Goal: Task Accomplishment & Management: Complete application form

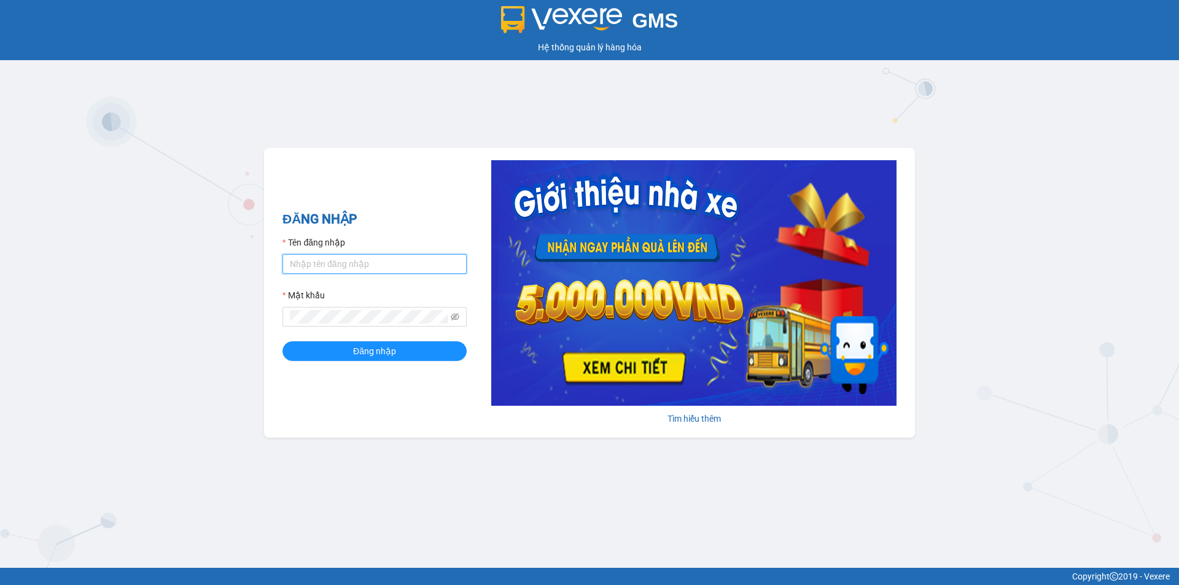
click at [390, 265] on input "Tên đăng nhập" at bounding box center [374, 264] width 184 height 20
type input "baotran.namhailimo"
click at [386, 349] on span "Đăng nhập" at bounding box center [374, 352] width 43 height 14
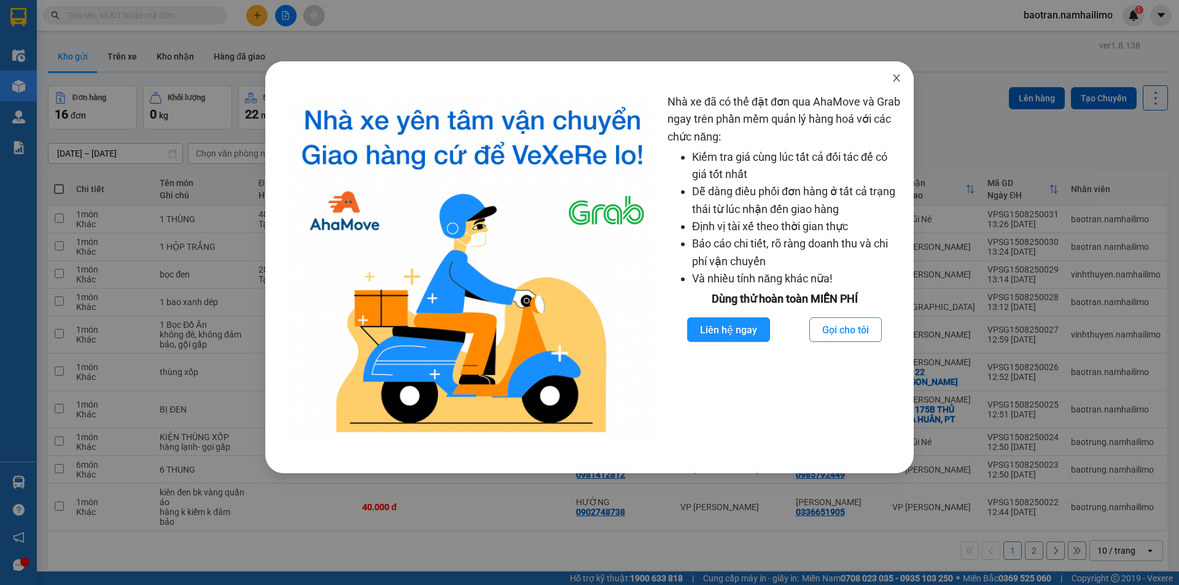
click at [895, 80] on icon "close" at bounding box center [896, 77] width 7 height 7
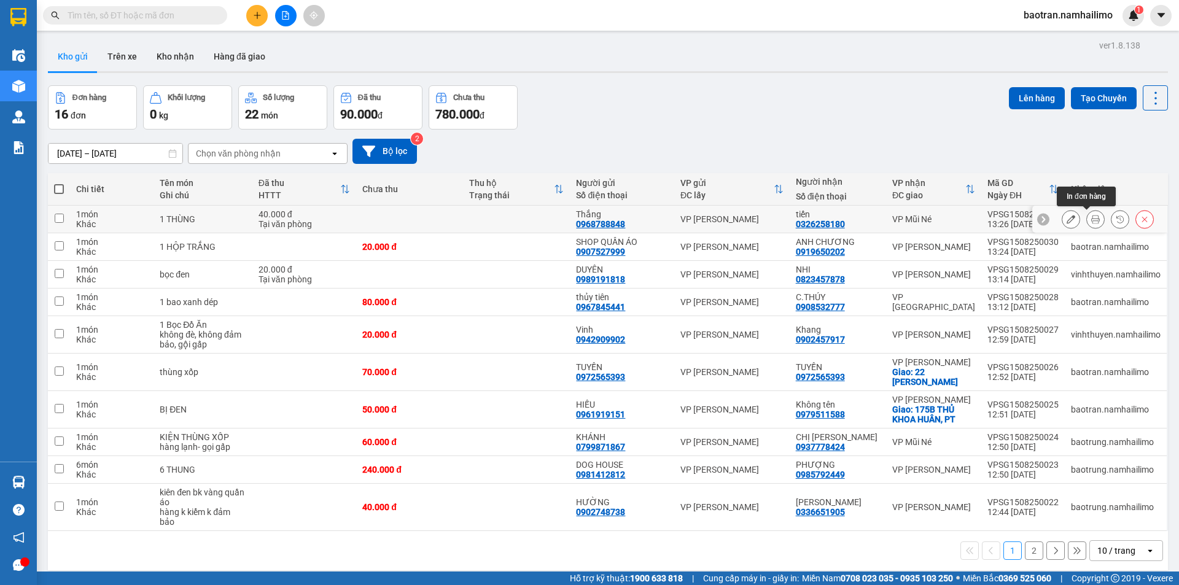
click at [1091, 217] on icon at bounding box center [1095, 219] width 9 height 9
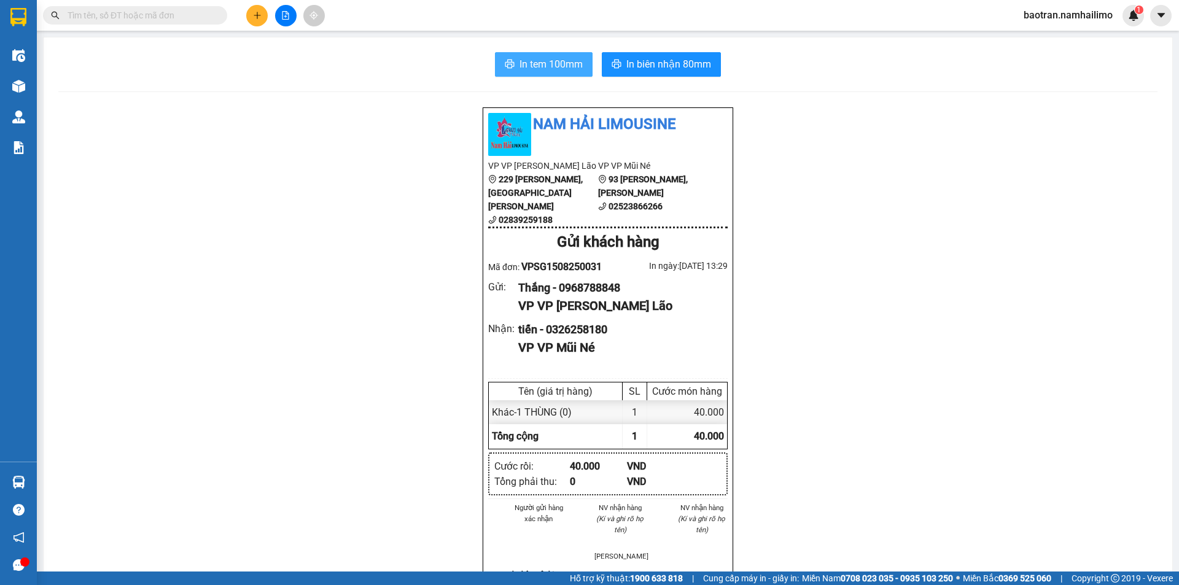
click at [553, 66] on span "In tem 100mm" at bounding box center [551, 63] width 63 height 15
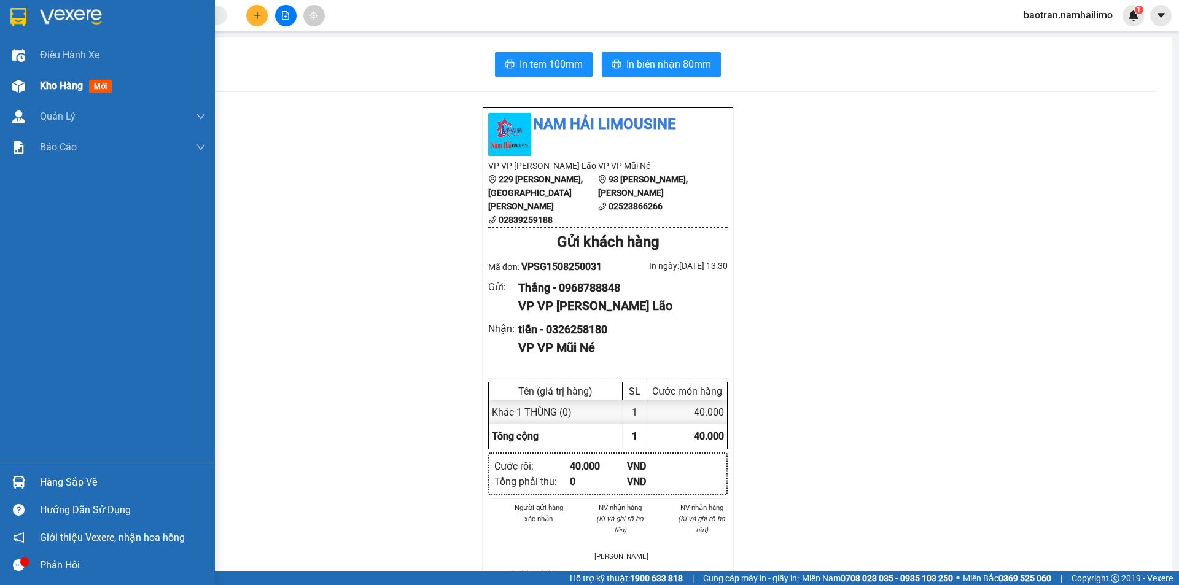
click at [42, 86] on span "Kho hàng" at bounding box center [61, 86] width 43 height 12
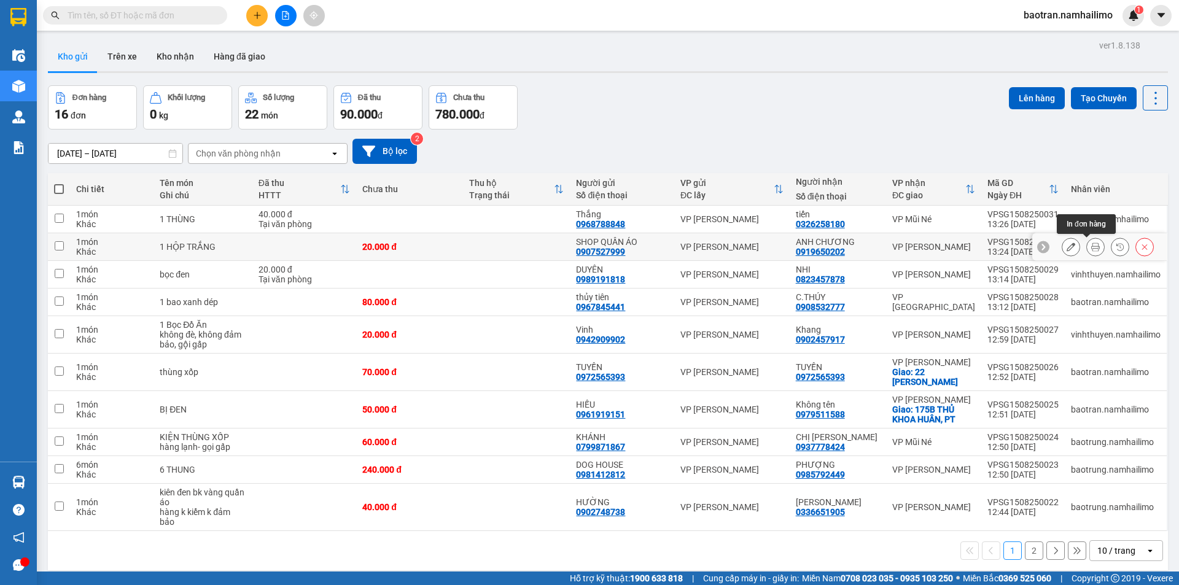
click at [1091, 246] on icon at bounding box center [1095, 247] width 9 height 9
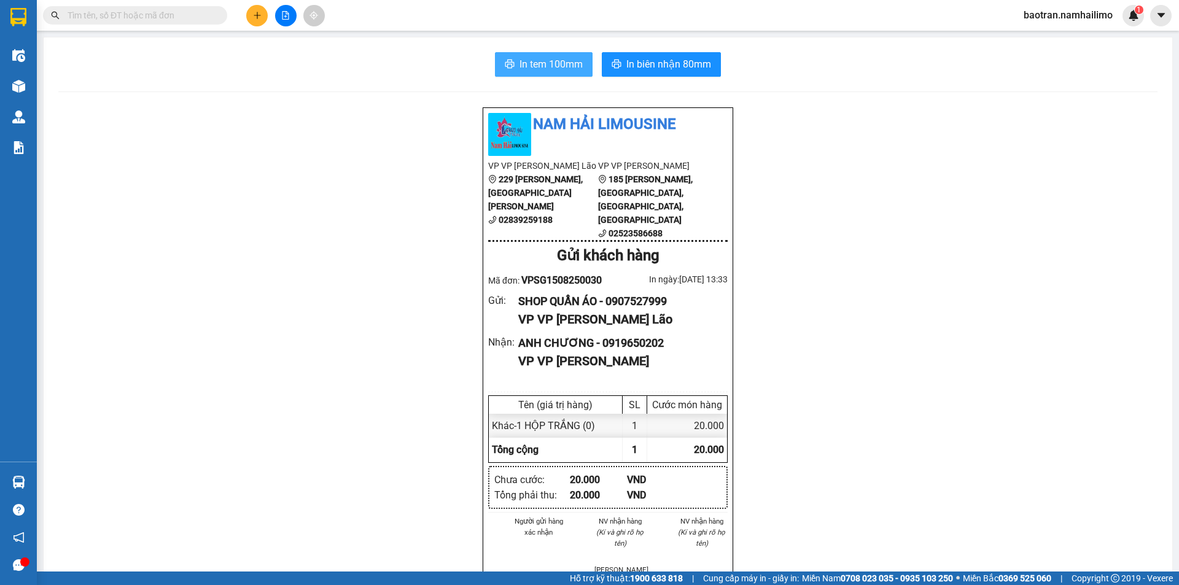
click at [521, 63] on span "In tem 100mm" at bounding box center [551, 63] width 63 height 15
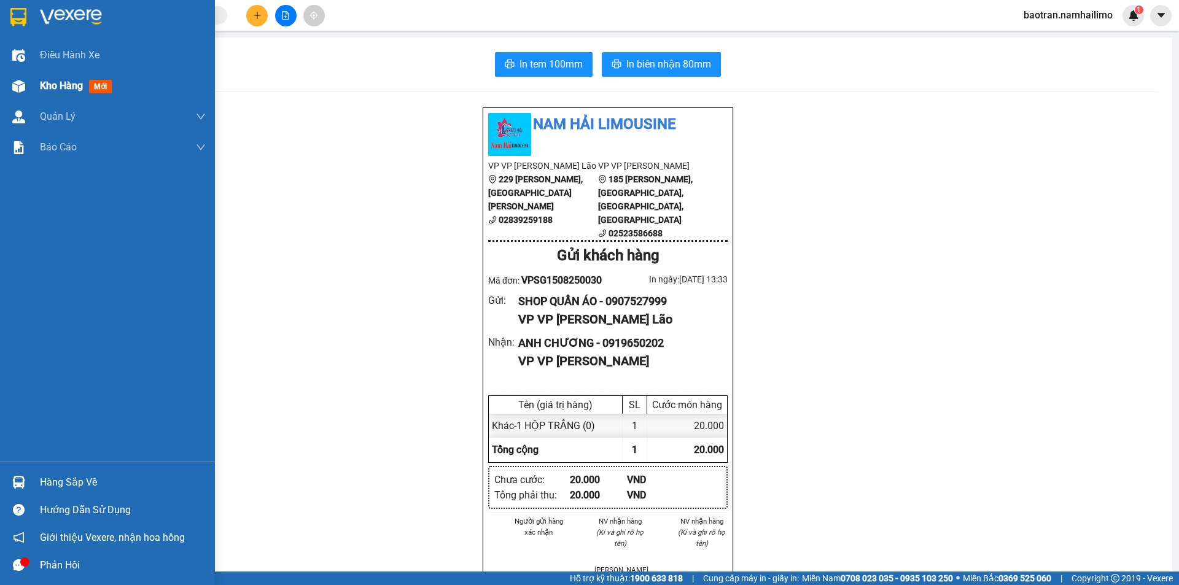
drag, startPoint x: 883, startPoint y: 386, endPoint x: 25, endPoint y: 88, distance: 908.7
click at [25, 88] on div at bounding box center [18, 86] width 21 height 21
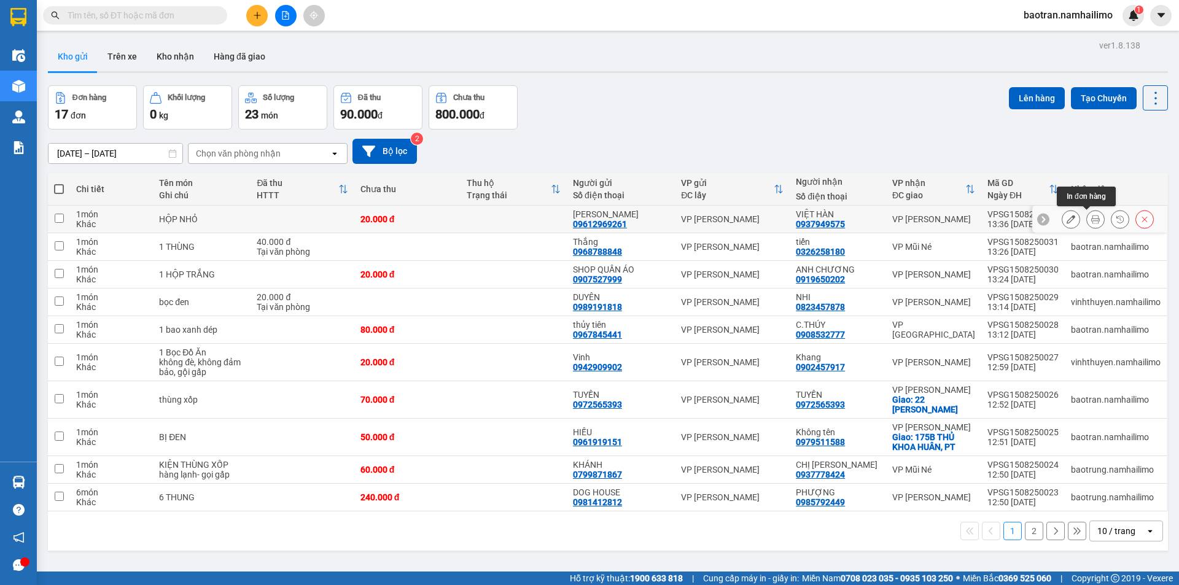
click at [1091, 222] on icon at bounding box center [1095, 219] width 9 height 9
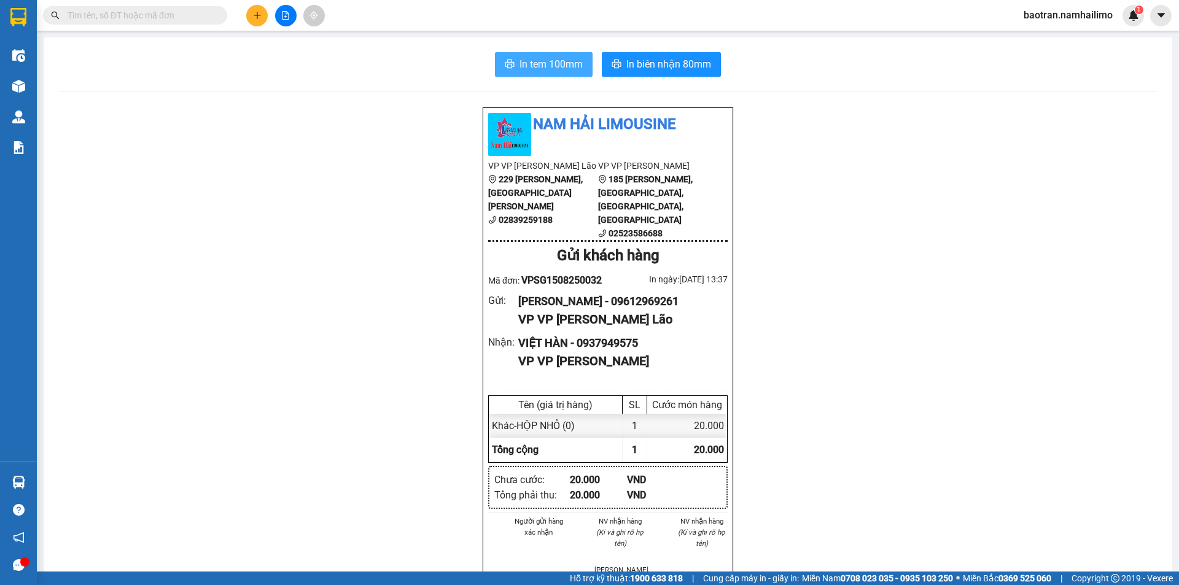
click at [548, 64] on span "In tem 100mm" at bounding box center [551, 63] width 63 height 15
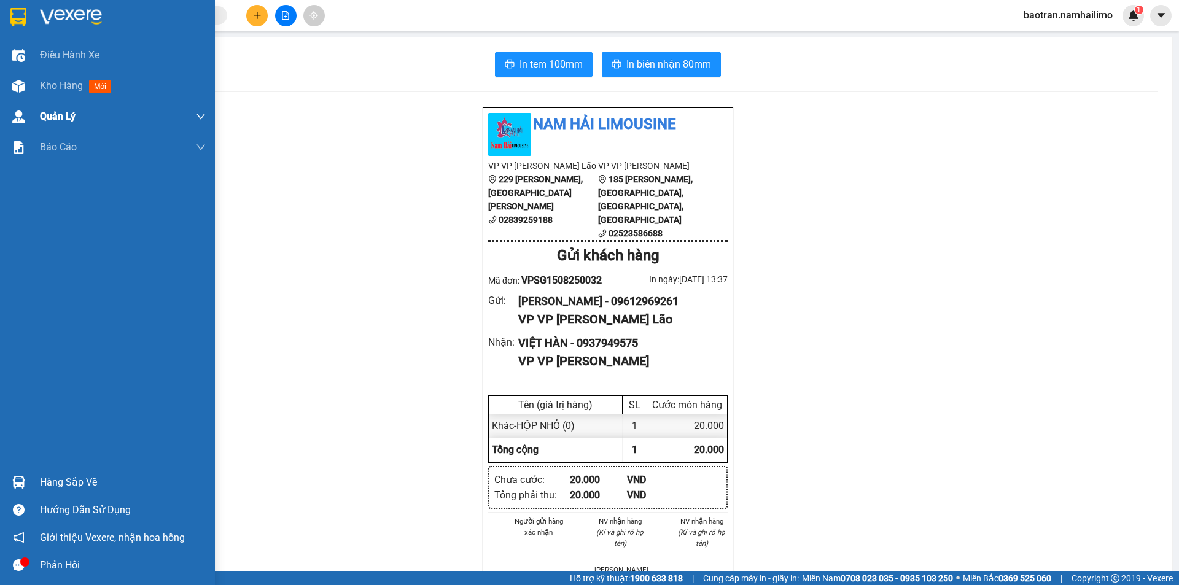
drag, startPoint x: 64, startPoint y: 82, endPoint x: 108, endPoint y: 101, distance: 47.6
click at [64, 82] on span "Kho hàng" at bounding box center [61, 86] width 43 height 12
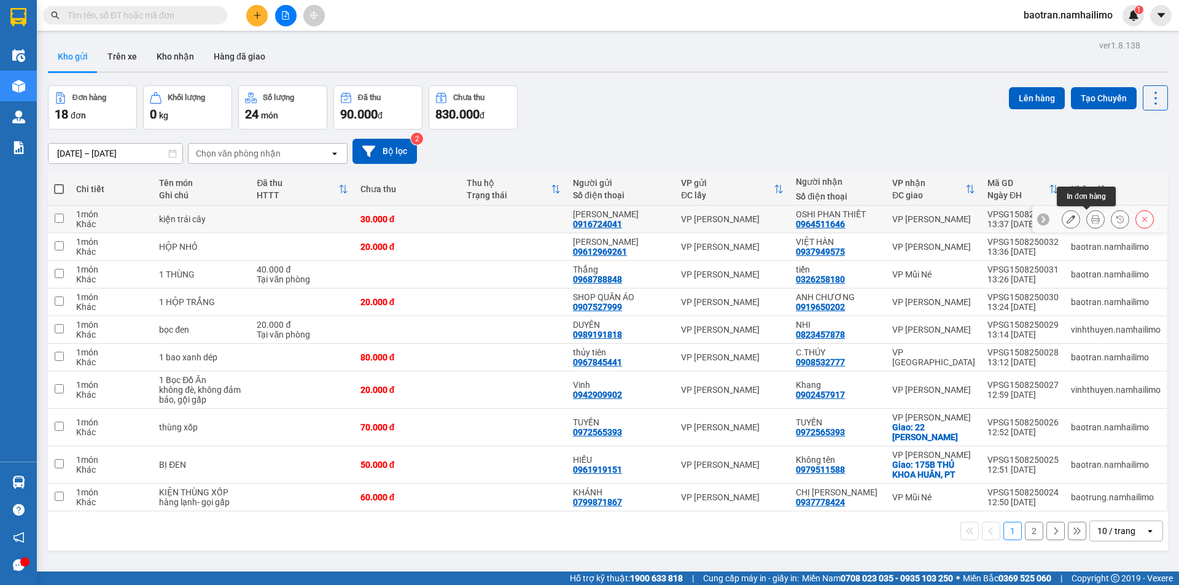
click at [1091, 219] on icon at bounding box center [1095, 219] width 9 height 9
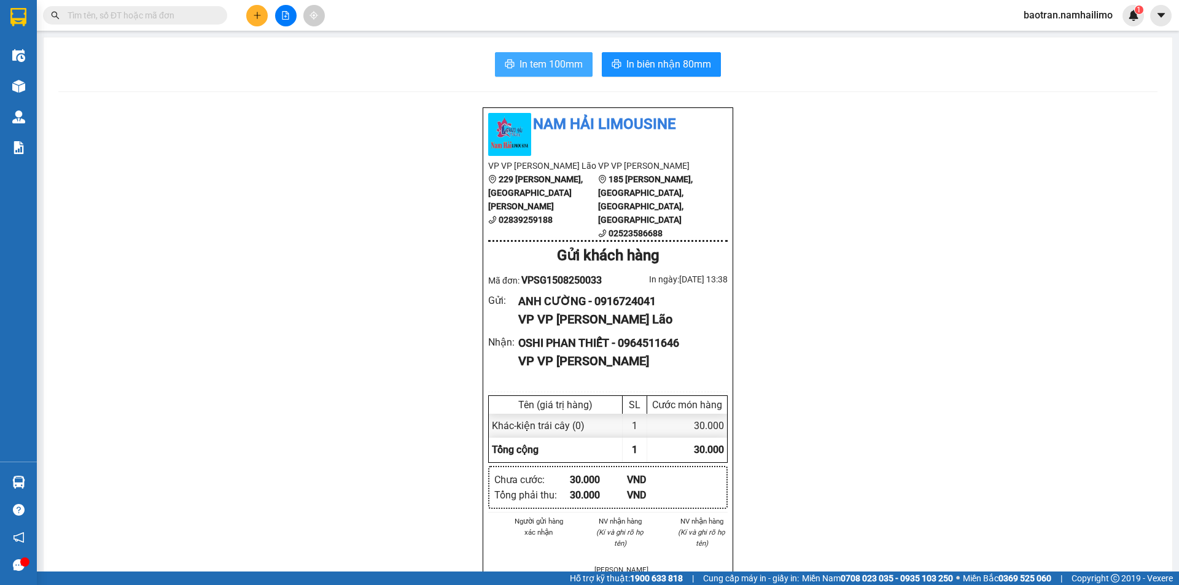
click at [569, 70] on span "In tem 100mm" at bounding box center [551, 63] width 63 height 15
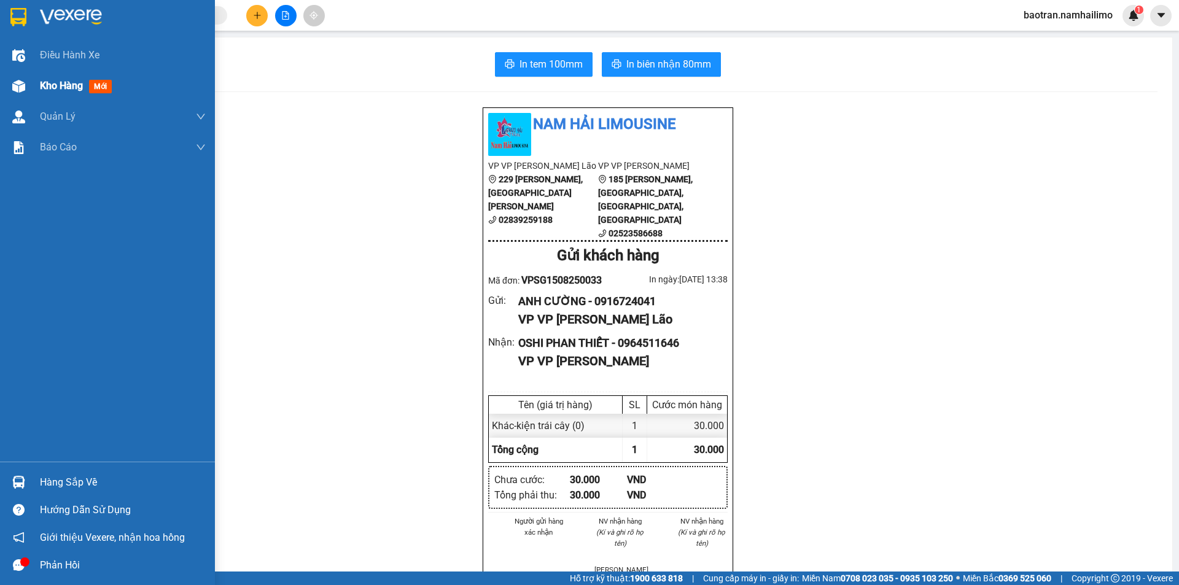
click at [68, 87] on span "Kho hàng" at bounding box center [61, 86] width 43 height 12
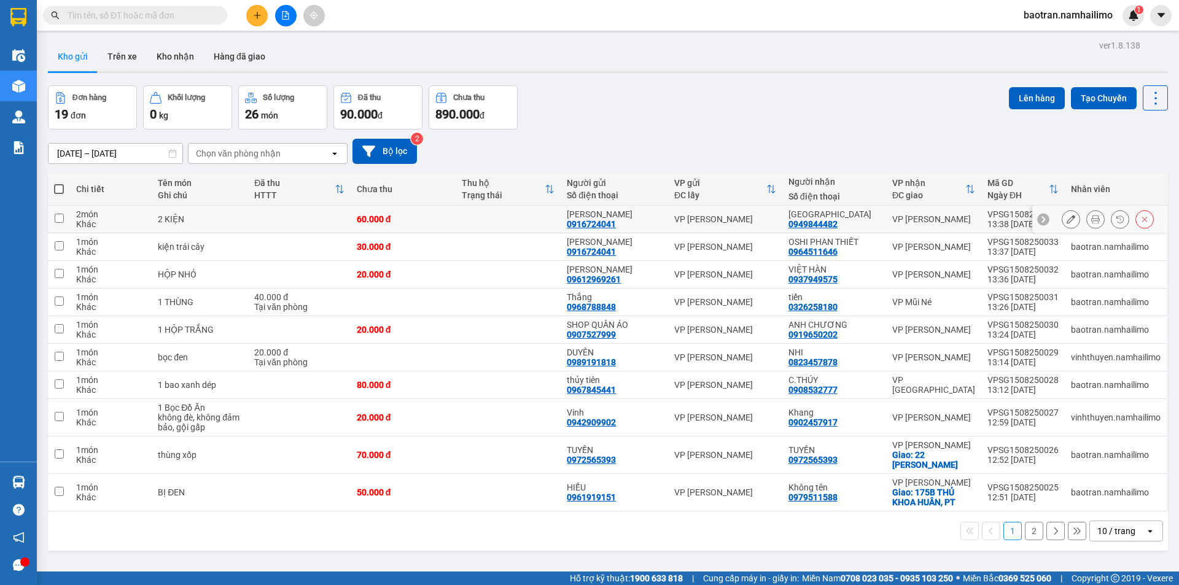
click at [1089, 212] on button at bounding box center [1095, 219] width 17 height 21
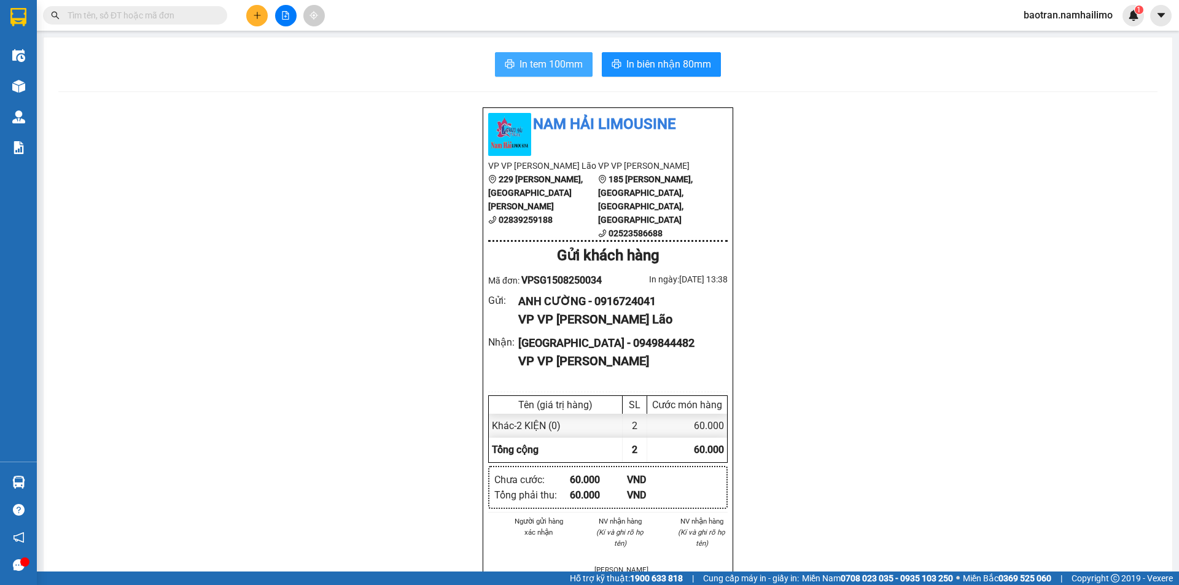
click at [510, 65] on icon "printer" at bounding box center [509, 64] width 9 height 9
click at [272, 18] on div at bounding box center [285, 15] width 92 height 21
click at [253, 15] on icon "plus" at bounding box center [257, 15] width 9 height 9
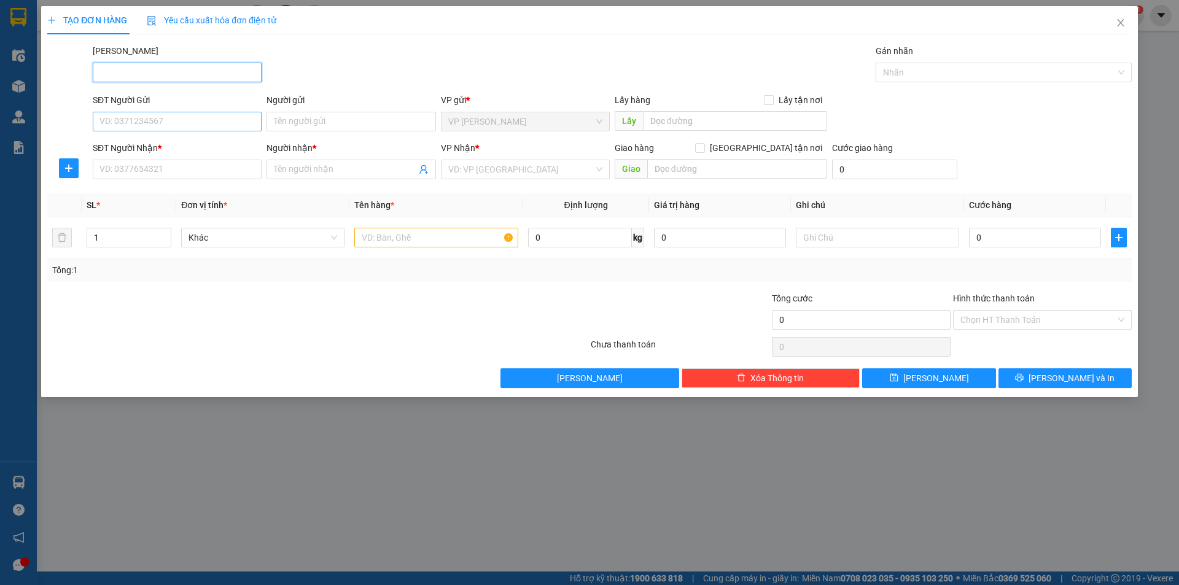
type input "0"
click at [147, 118] on input "SĐT Người Gửi" at bounding box center [177, 122] width 169 height 20
type input "0792833939"
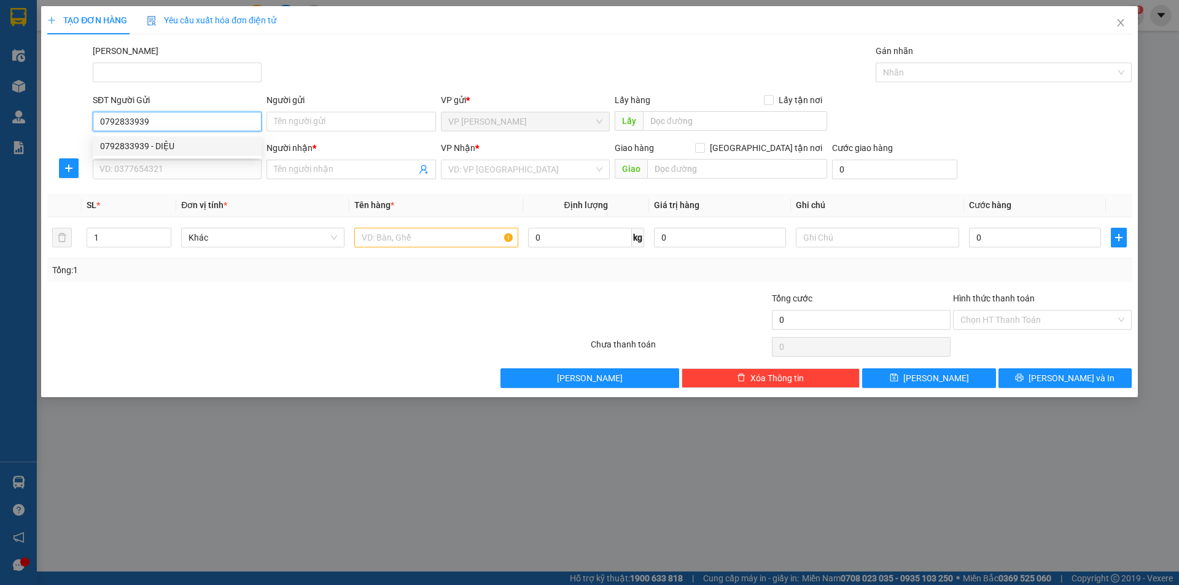
click at [253, 144] on div "0792833939 - DIỆU" at bounding box center [177, 146] width 154 height 14
type input "DIỆU"
type input "0777929969"
type input "ANH THÁI"
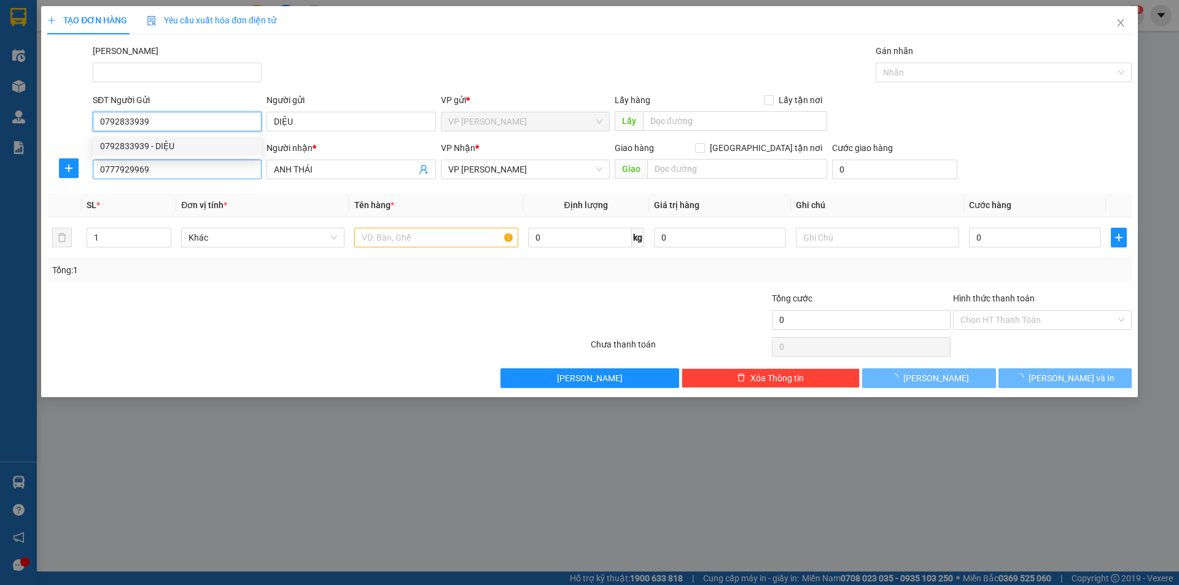
type input "40.000"
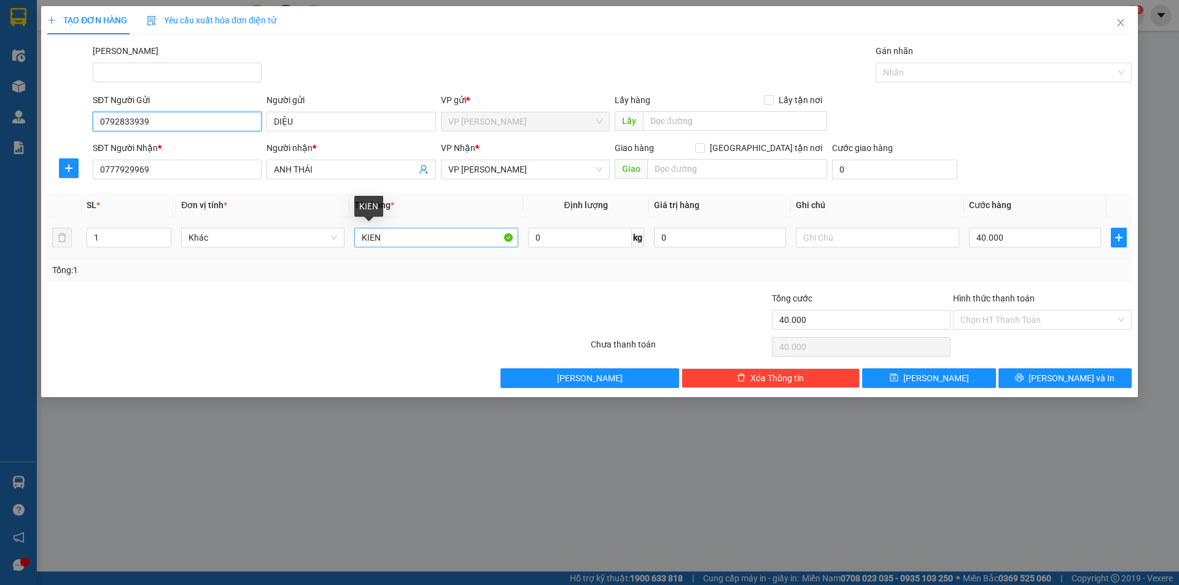
type input "0792833939"
click at [398, 243] on input "KIEN" at bounding box center [435, 238] width 163 height 20
type input "K"
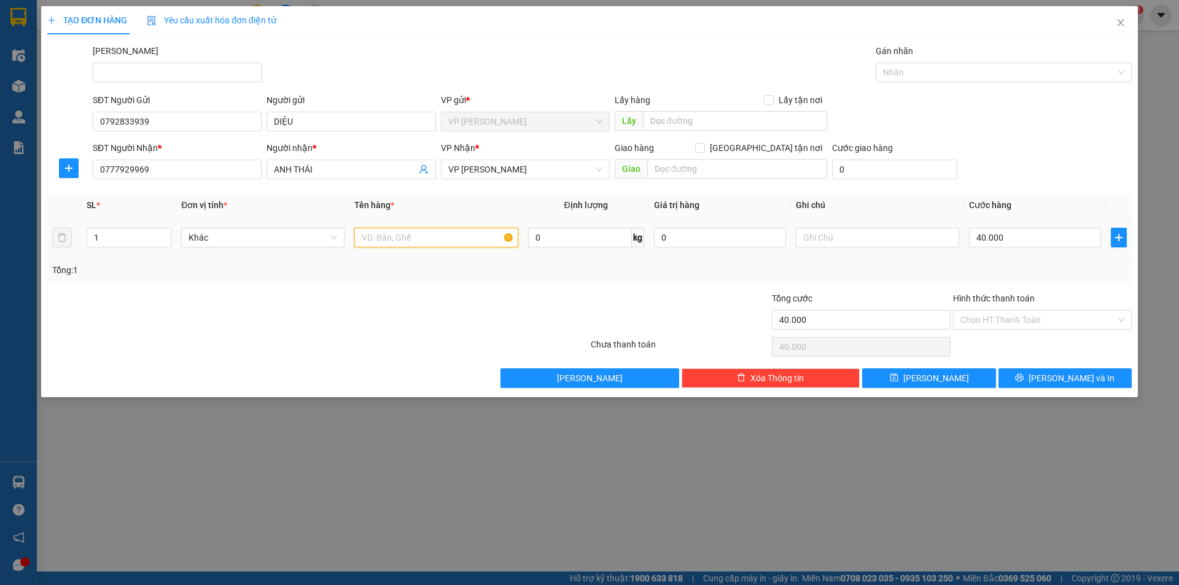
click at [375, 242] on input "text" at bounding box center [435, 238] width 163 height 20
type input "kiện"
click at [847, 239] on input "text" at bounding box center [877, 238] width 163 height 20
click at [997, 238] on input "40.000" at bounding box center [1035, 238] width 132 height 20
type input "3"
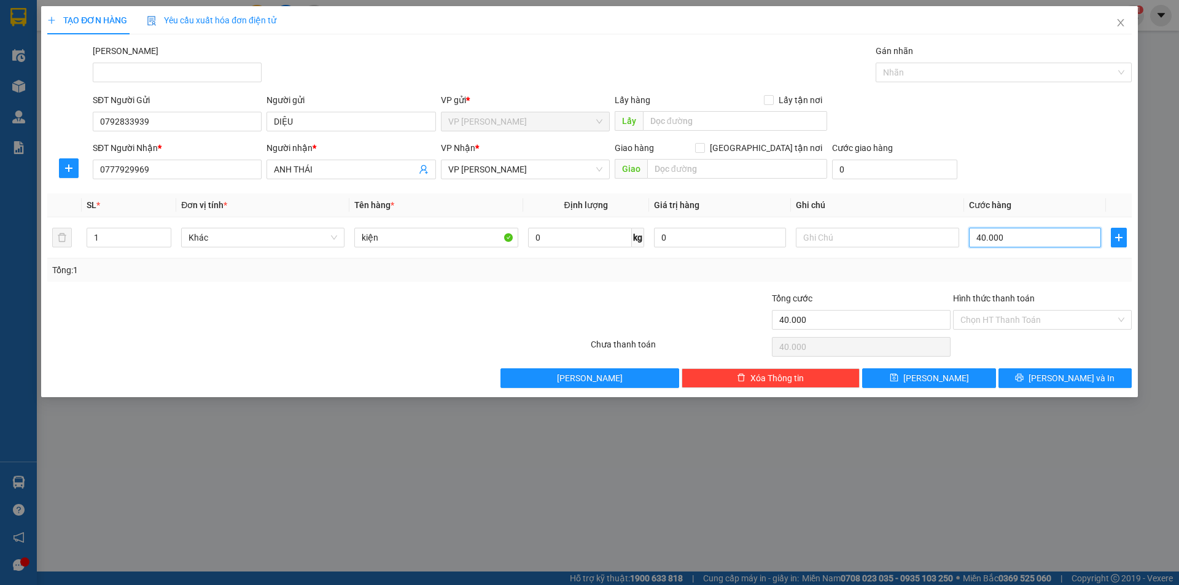
type input "3"
type input "30"
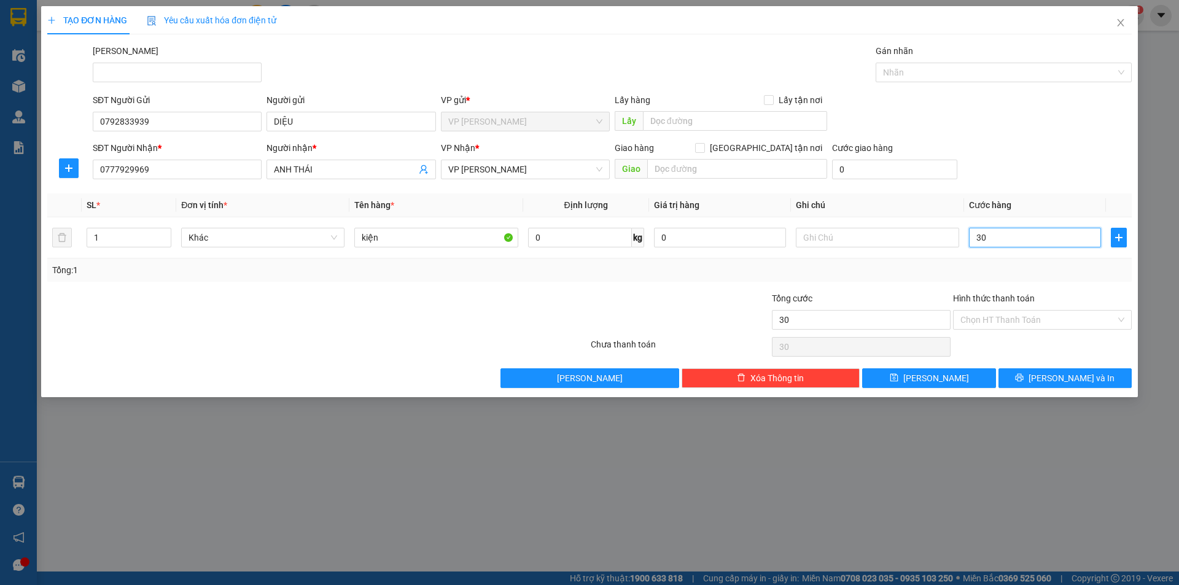
type input "300"
type input "3.000"
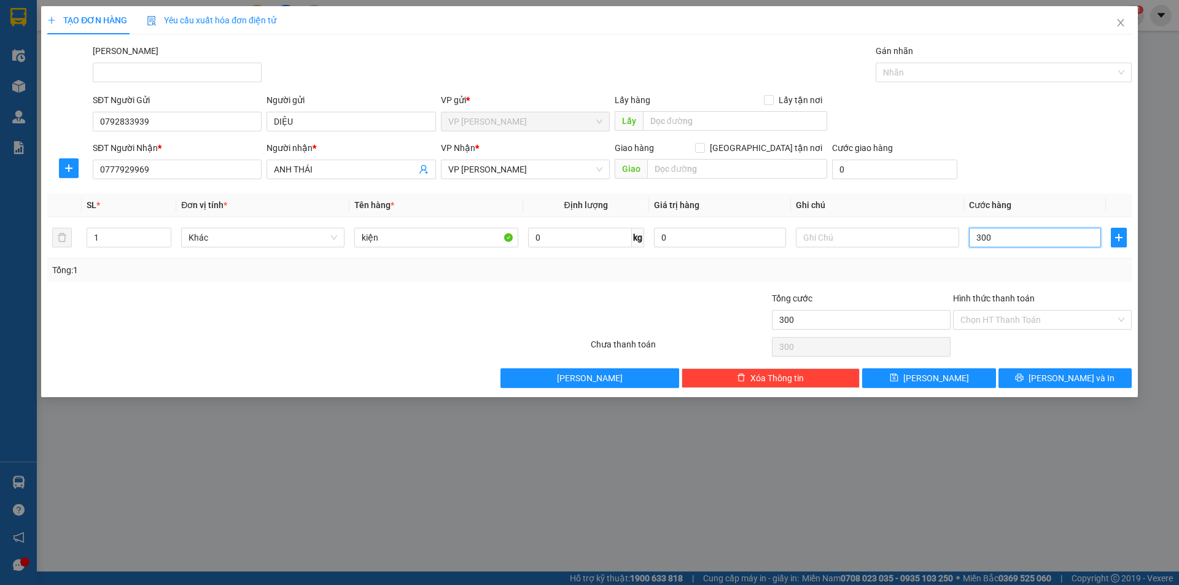
type input "3.000"
type input "30.000"
click at [792, 287] on div "Transit Pickup Surcharge Ids Transit Deliver Surcharge Ids Transit Deliver Surc…" at bounding box center [589, 216] width 1084 height 344
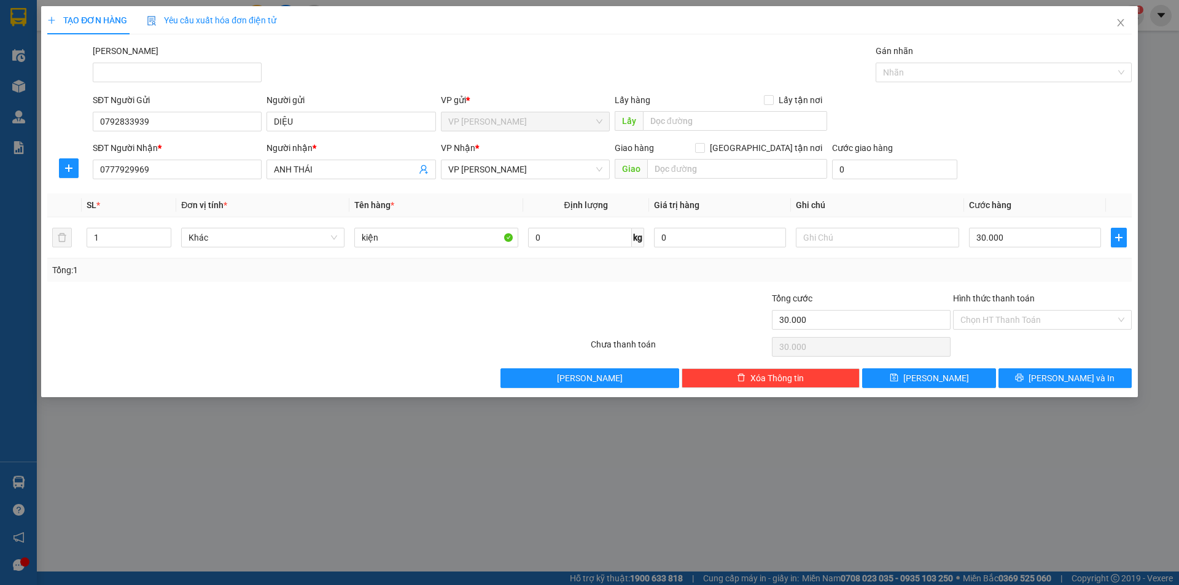
click at [995, 181] on div "SĐT Người Nhận * 0777929969 Người nhận * ANH THÁI VP Nhận * VP Phan Thiết Giao …" at bounding box center [612, 162] width 1044 height 43
click at [1083, 375] on span "[PERSON_NAME] và In" at bounding box center [1072, 379] width 86 height 14
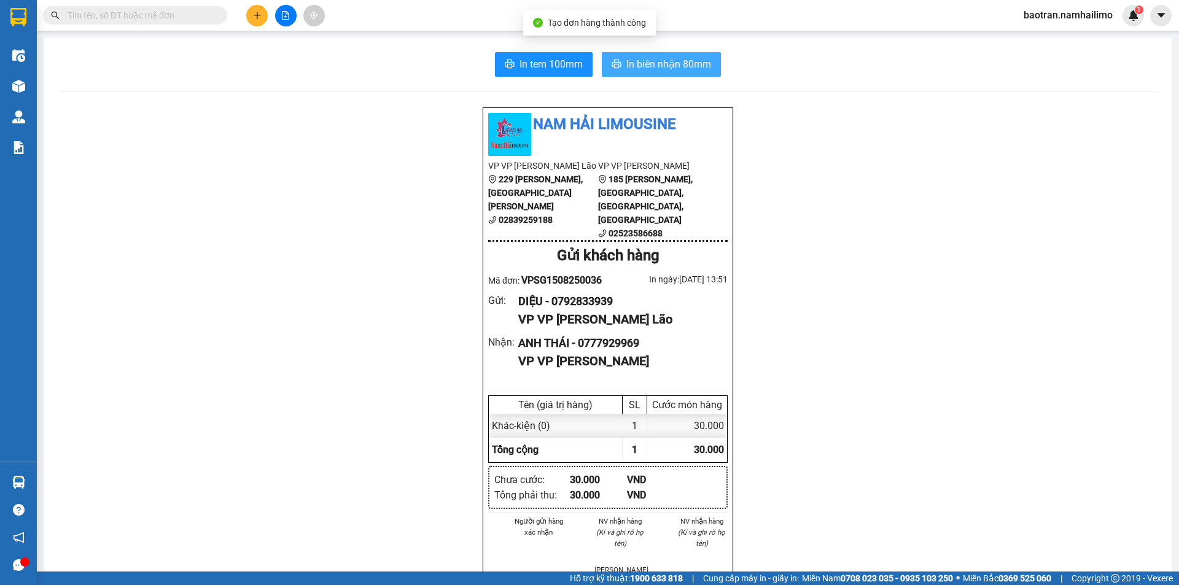
click at [615, 65] on icon "printer" at bounding box center [617, 64] width 10 height 10
click at [507, 69] on icon "printer" at bounding box center [510, 64] width 10 height 10
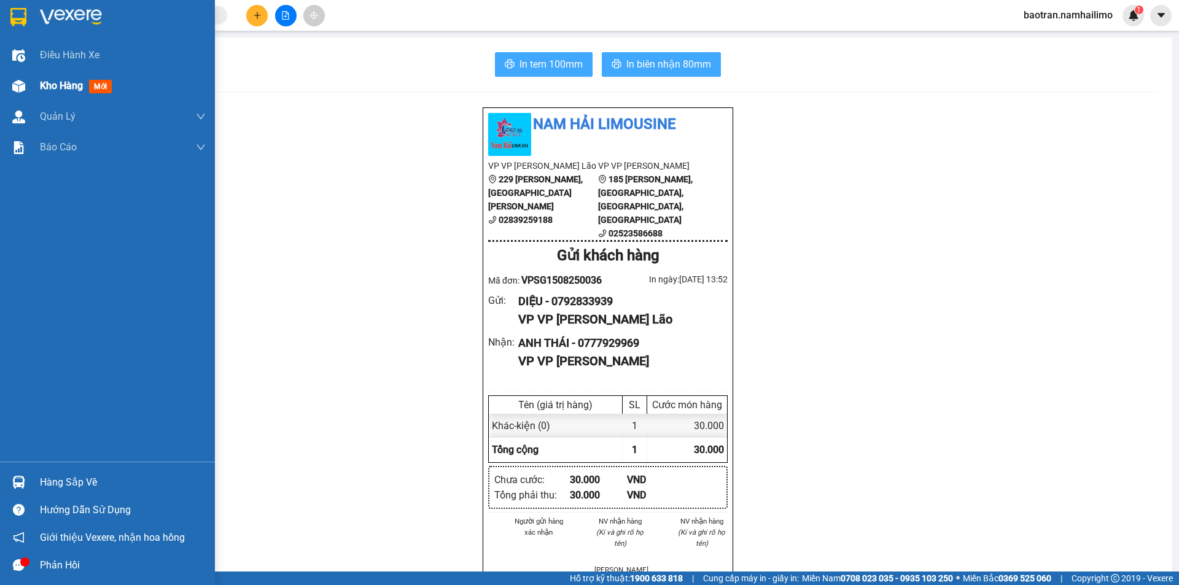
click at [37, 85] on div "Kho hàng mới" at bounding box center [107, 86] width 215 height 31
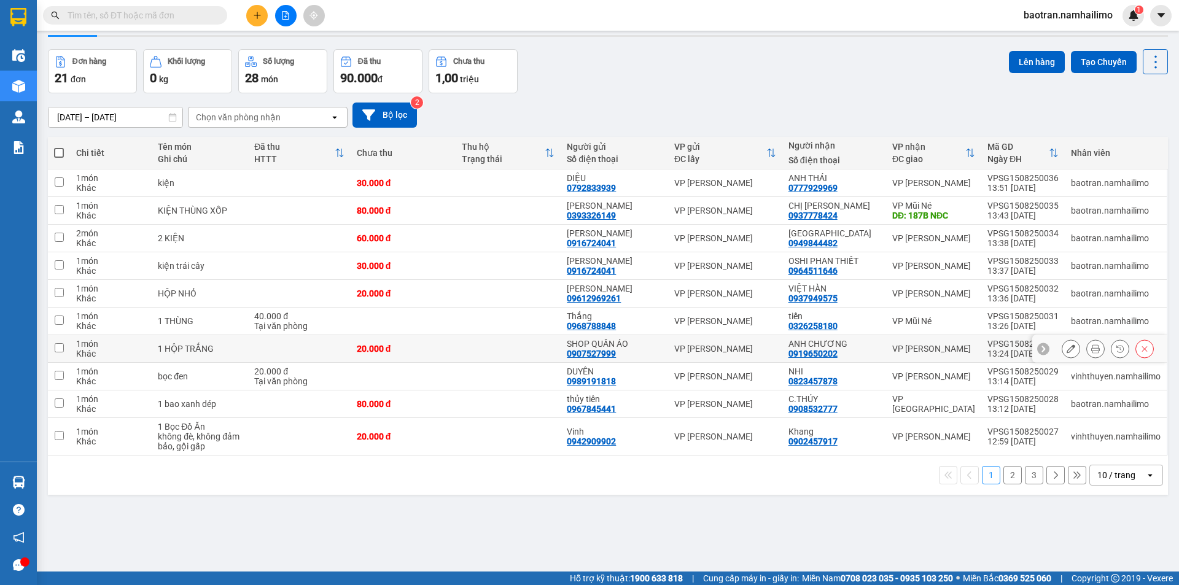
scroll to position [56, 0]
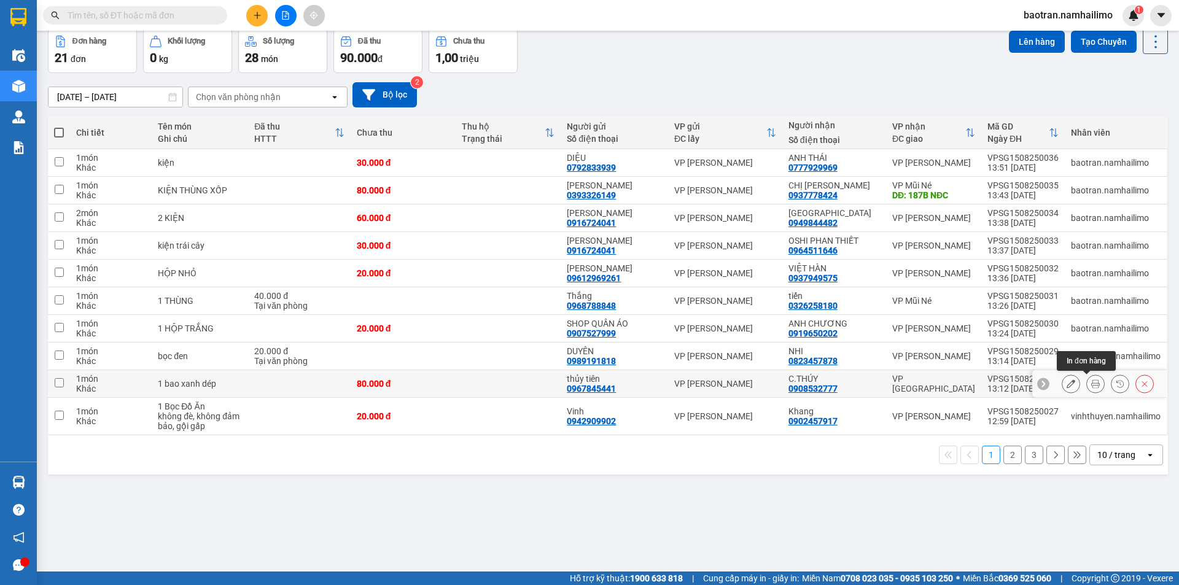
click at [1091, 385] on button at bounding box center [1095, 383] width 17 height 21
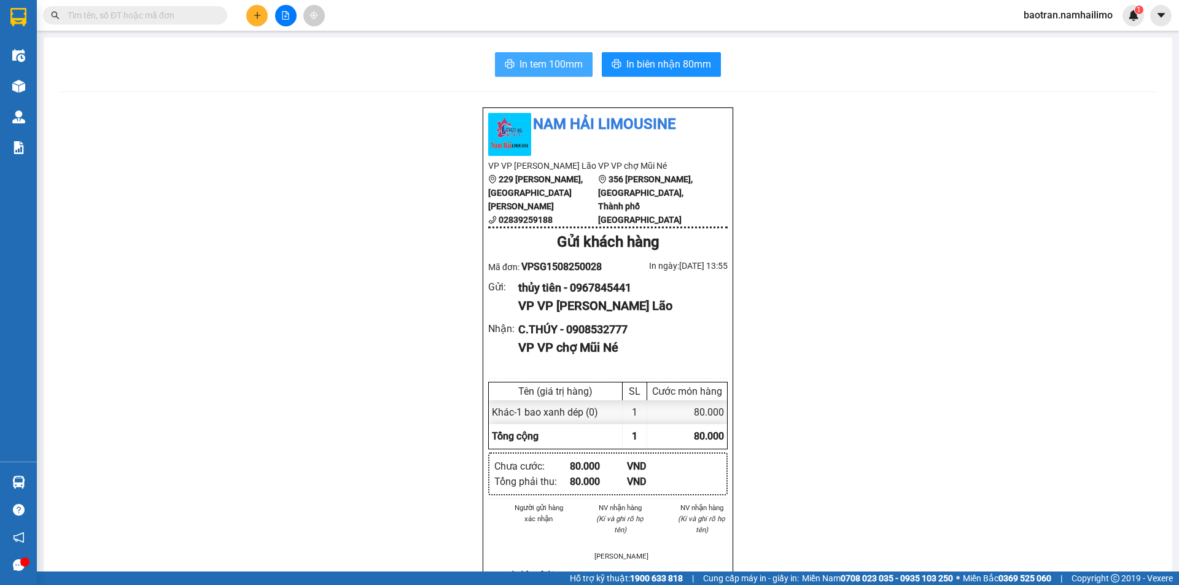
click at [541, 70] on span "In tem 100mm" at bounding box center [551, 63] width 63 height 15
click at [1092, 21] on span "baotran.namhailimo" at bounding box center [1068, 14] width 109 height 15
click at [1091, 33] on span "Đăng xuất" at bounding box center [1074, 38] width 82 height 14
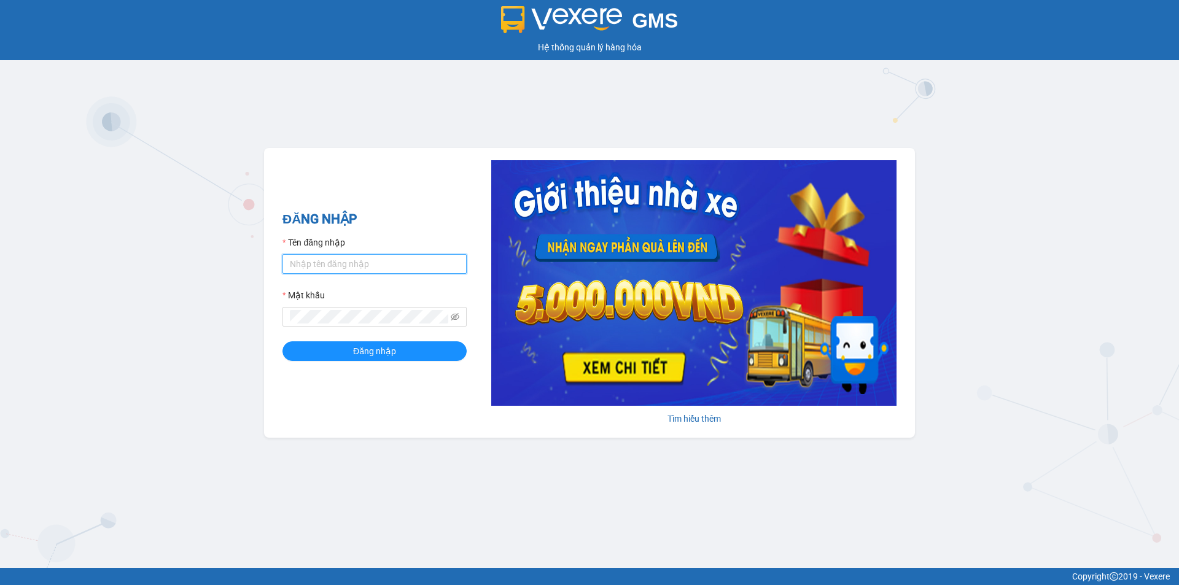
click at [385, 260] on input "Tên đăng nhập" at bounding box center [374, 264] width 184 height 20
type input "thien.namhailimo"
click at [282, 341] on button "Đăng nhập" at bounding box center [374, 351] width 184 height 20
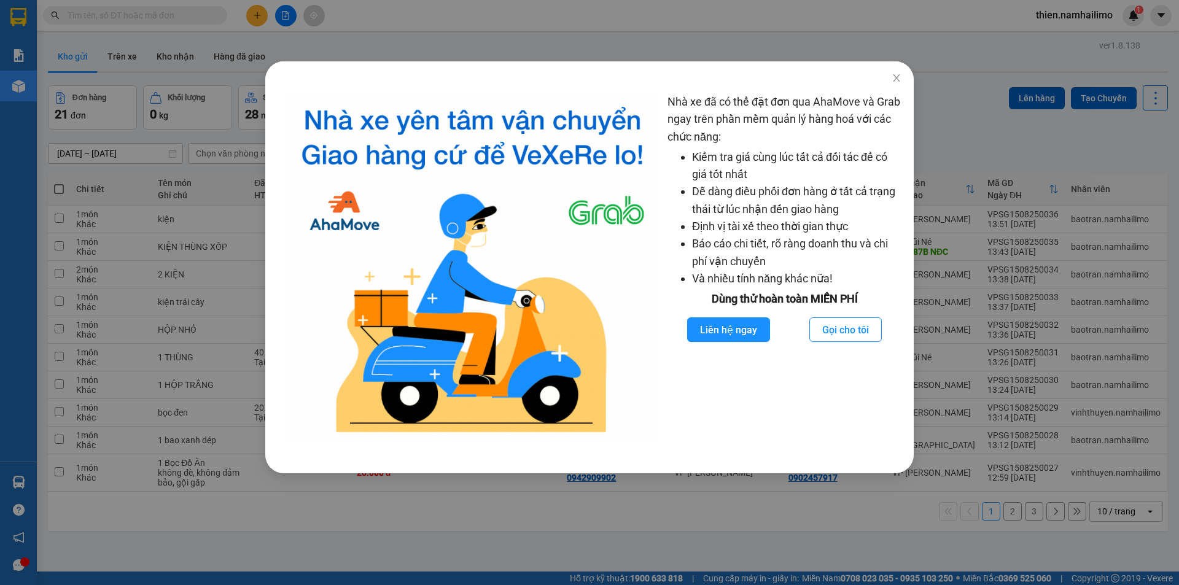
click at [0, 286] on div "Nhà xe đã có thể đặt đơn qua AhaMove và Grab ngay trên phần mềm quản lý hàng ho…" at bounding box center [589, 292] width 1179 height 585
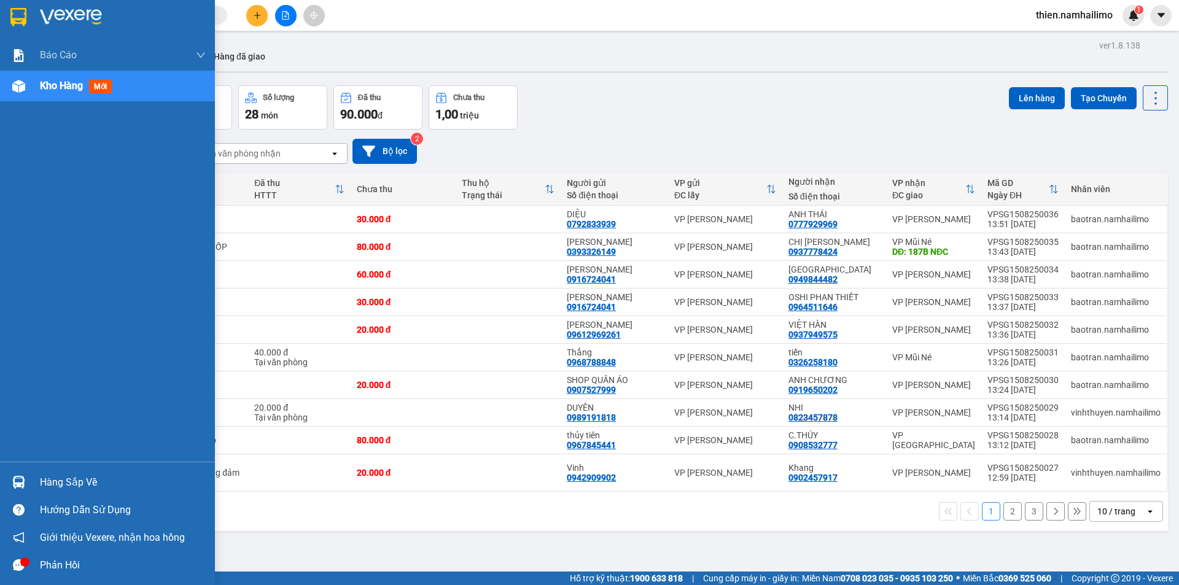
click at [33, 478] on div "Hàng sắp về" at bounding box center [107, 483] width 215 height 28
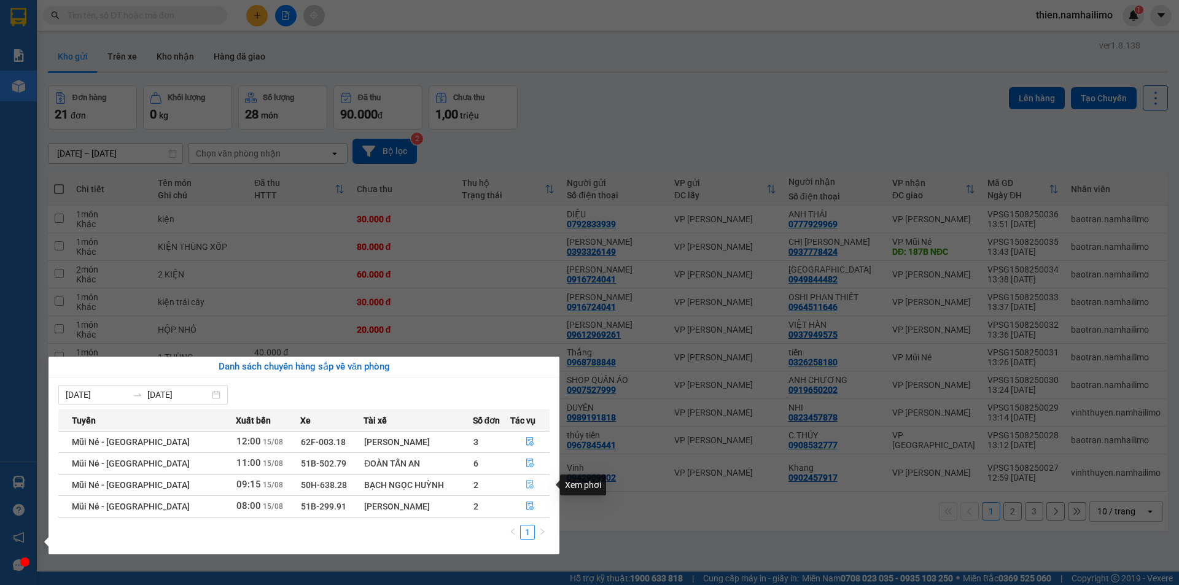
click at [532, 486] on icon "file-done" at bounding box center [530, 484] width 9 height 9
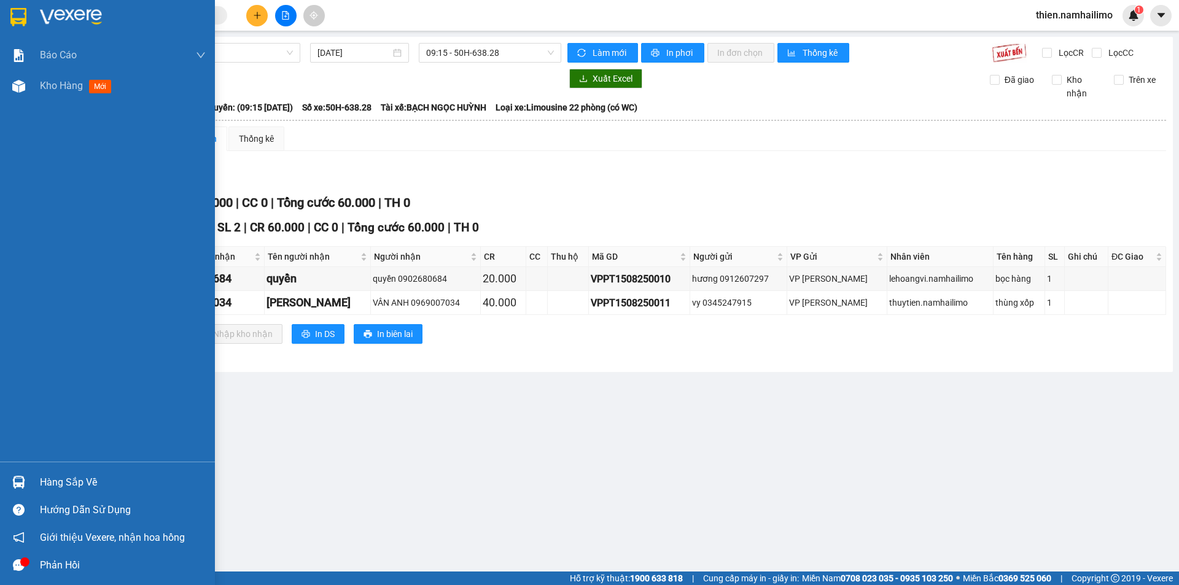
click at [21, 474] on div at bounding box center [18, 482] width 21 height 21
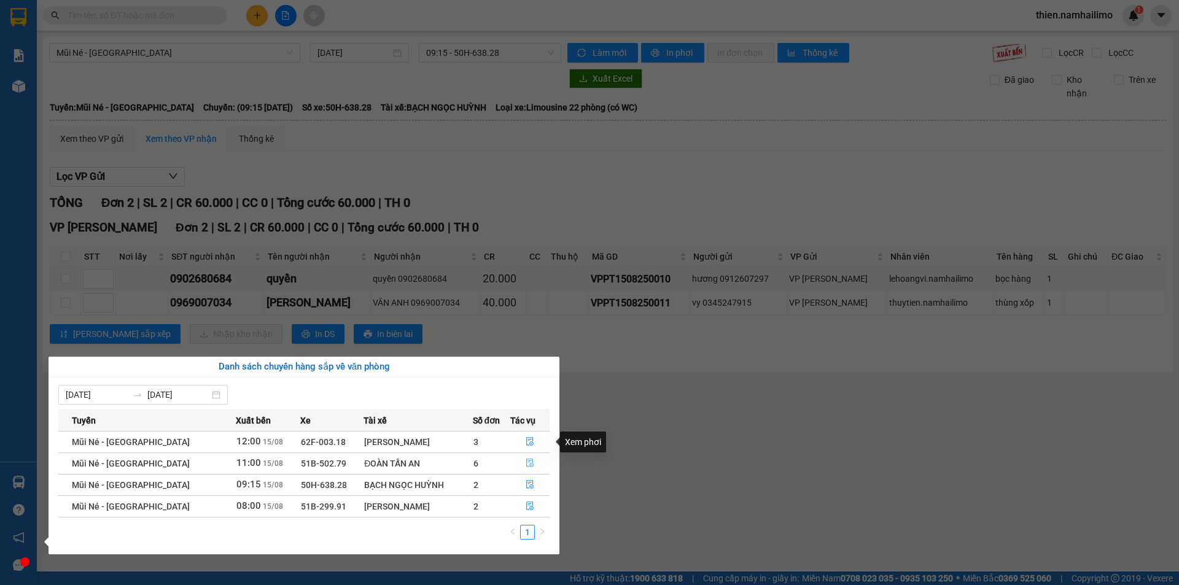
click at [539, 464] on button "button" at bounding box center [530, 464] width 39 height 20
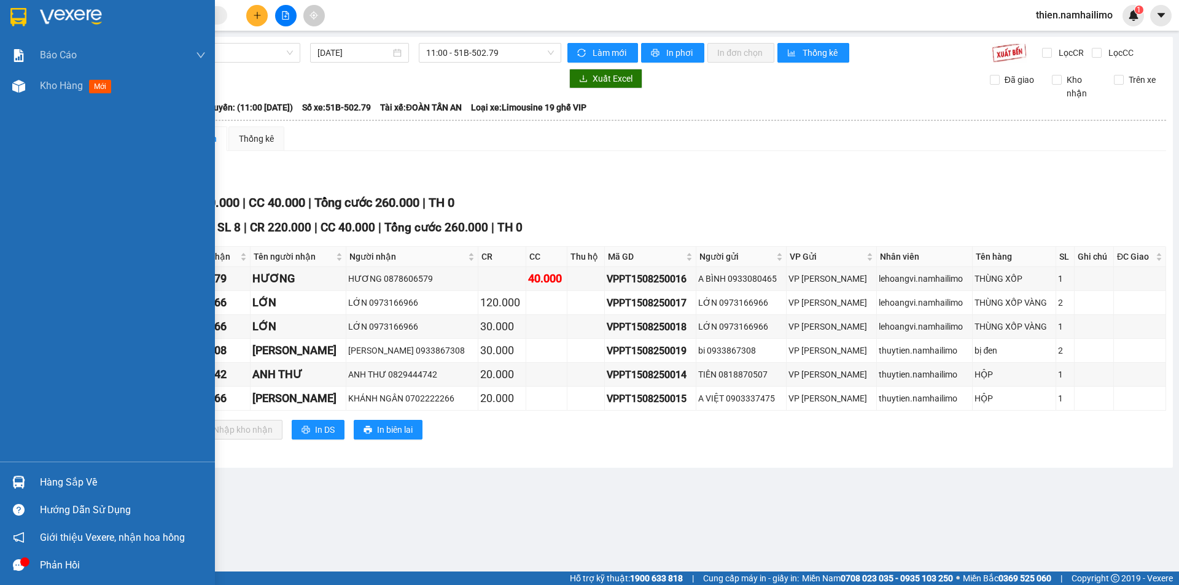
click at [51, 486] on div "Hàng sắp về" at bounding box center [123, 482] width 166 height 18
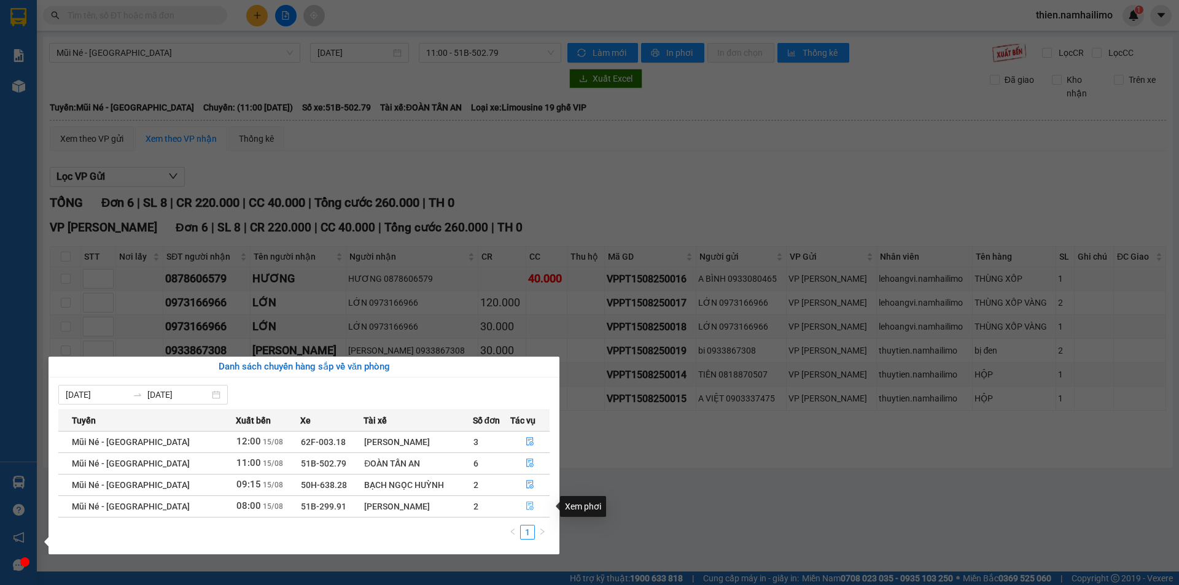
click at [532, 510] on icon "file-done" at bounding box center [530, 506] width 9 height 9
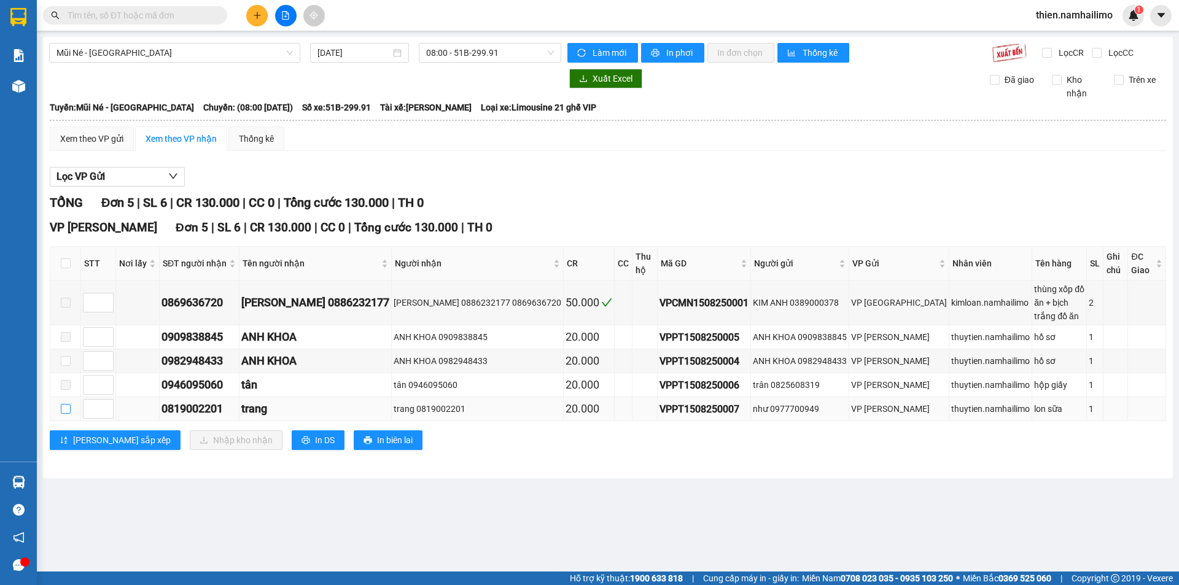
click at [64, 404] on input "checkbox" at bounding box center [66, 409] width 10 height 10
checkbox input "true"
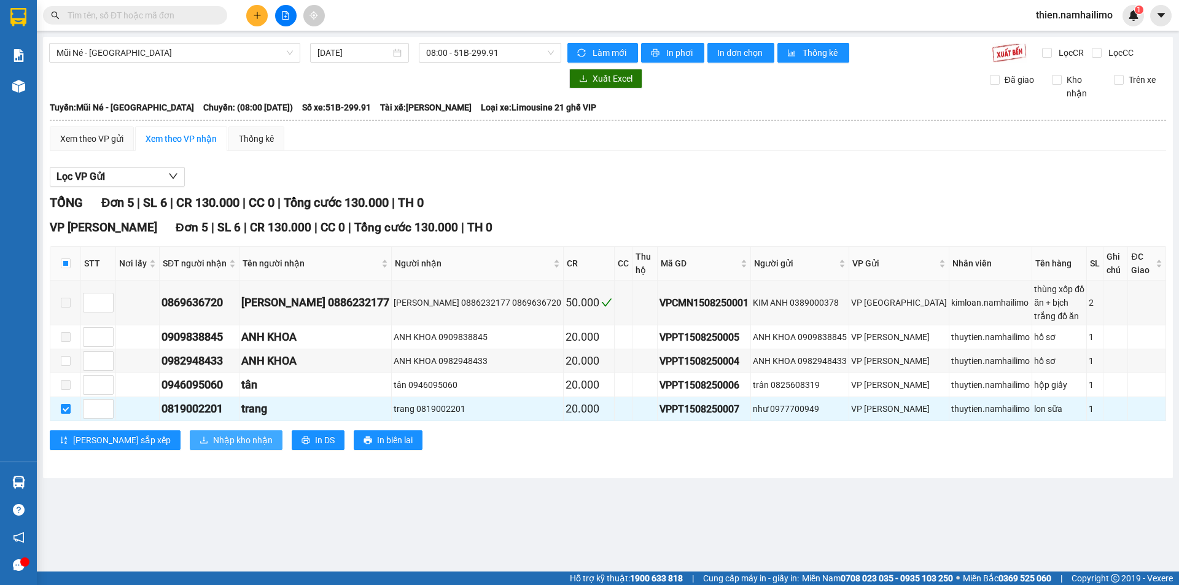
click at [213, 434] on span "Nhập kho nhận" at bounding box center [243, 441] width 60 height 14
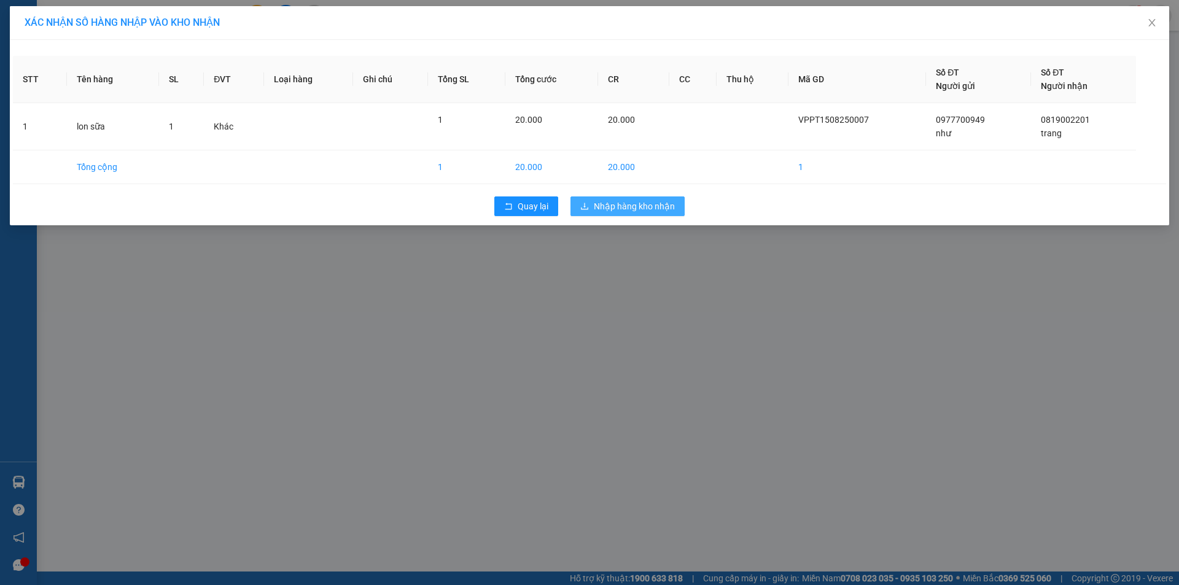
click at [610, 212] on span "Nhập hàng kho nhận" at bounding box center [634, 207] width 81 height 14
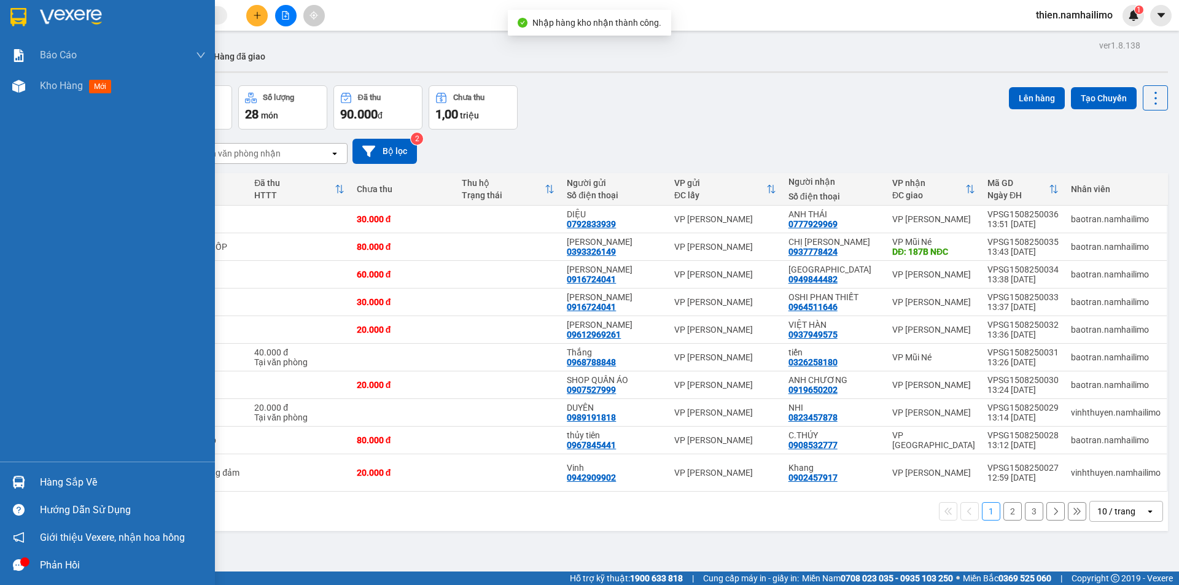
click at [17, 477] on img at bounding box center [18, 482] width 13 height 13
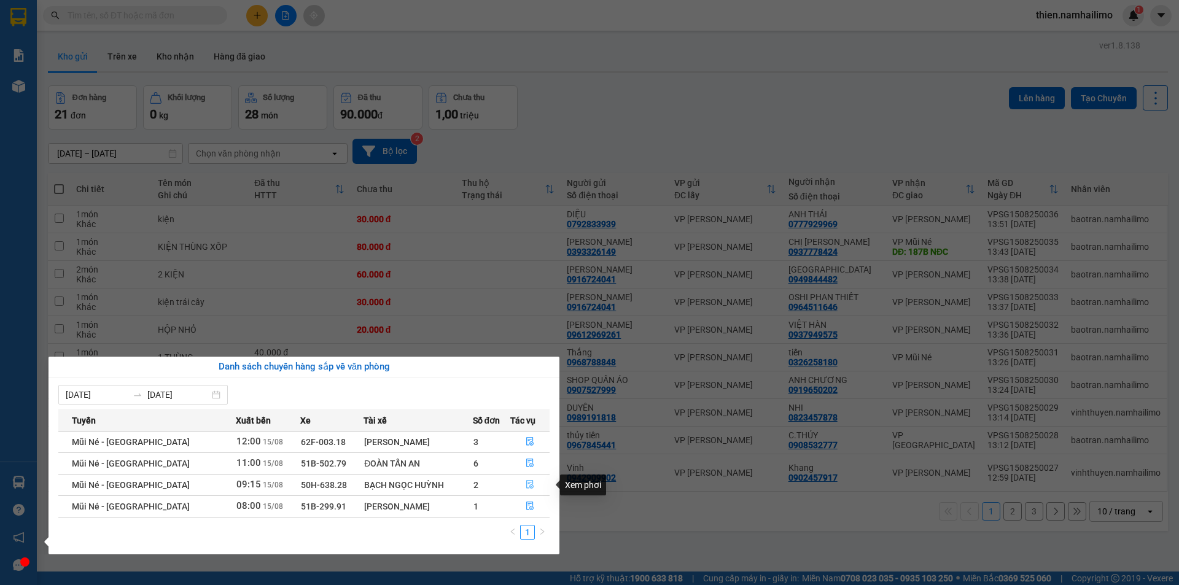
click at [526, 486] on icon "file-done" at bounding box center [530, 484] width 9 height 9
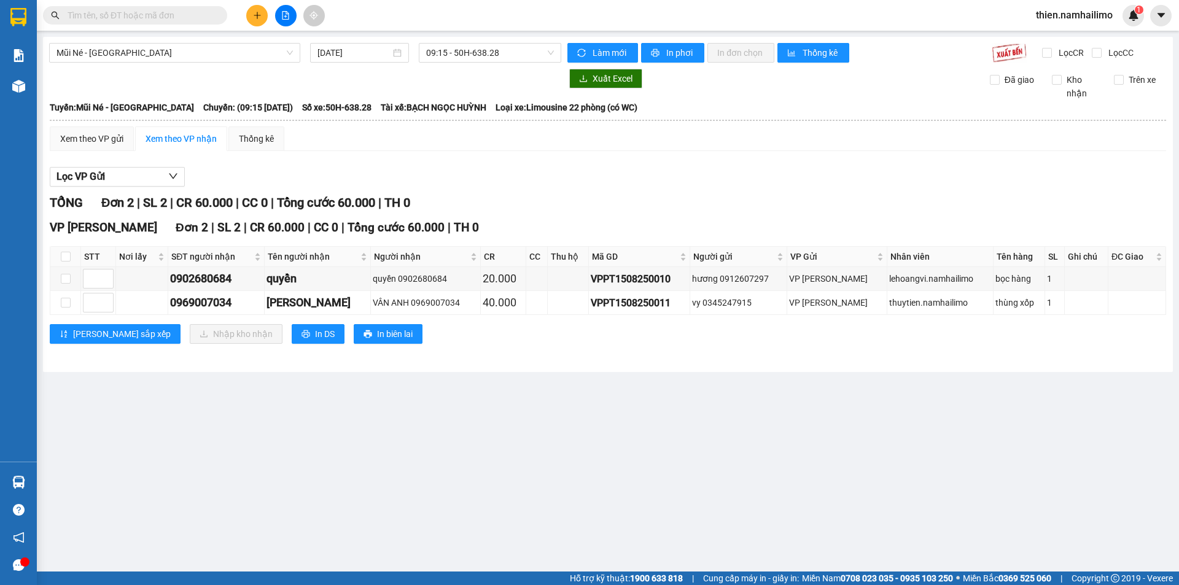
drag, startPoint x: 247, startPoint y: 10, endPoint x: 259, endPoint y: 21, distance: 16.5
click at [246, 11] on div at bounding box center [285, 15] width 92 height 21
click at [263, 23] on button at bounding box center [256, 15] width 21 height 21
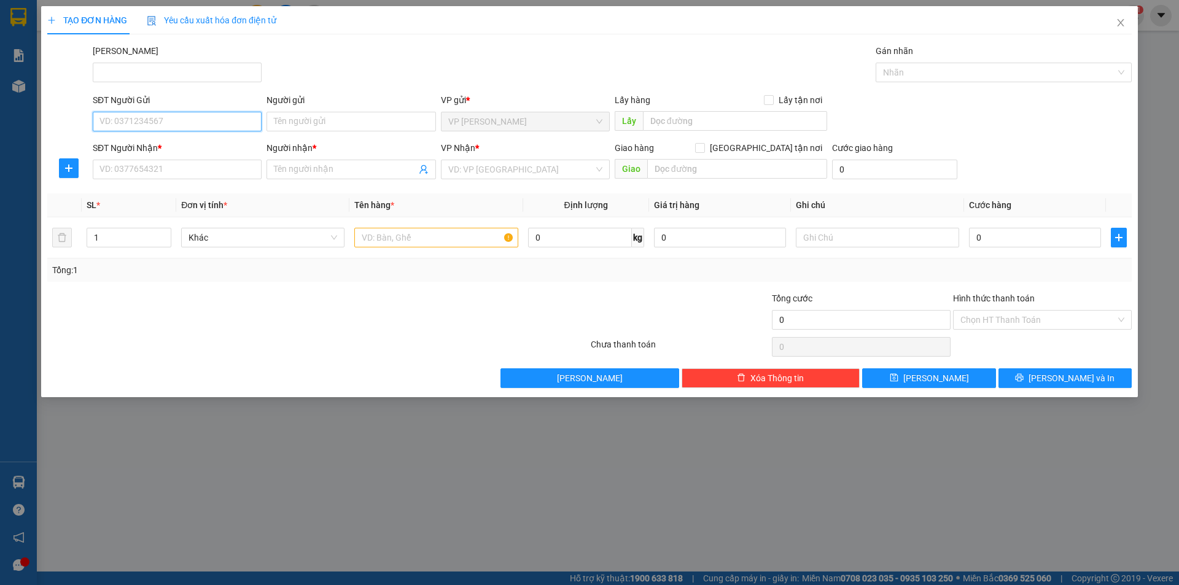
drag, startPoint x: 204, startPoint y: 121, endPoint x: 191, endPoint y: 126, distance: 13.8
click at [200, 121] on input "SĐT Người Gửi" at bounding box center [177, 122] width 169 height 20
type input "0813474747"
click at [372, 123] on input "Người gửi" at bounding box center [351, 122] width 169 height 20
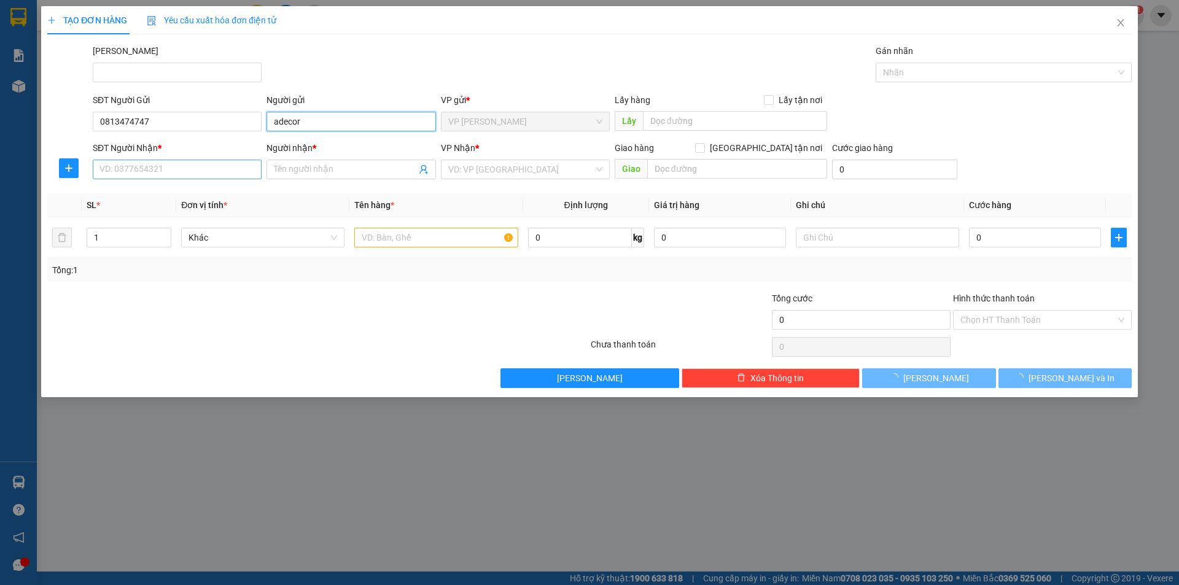
type input "adecor"
click at [106, 170] on input "SĐT Người Nhận *" at bounding box center [177, 170] width 169 height 20
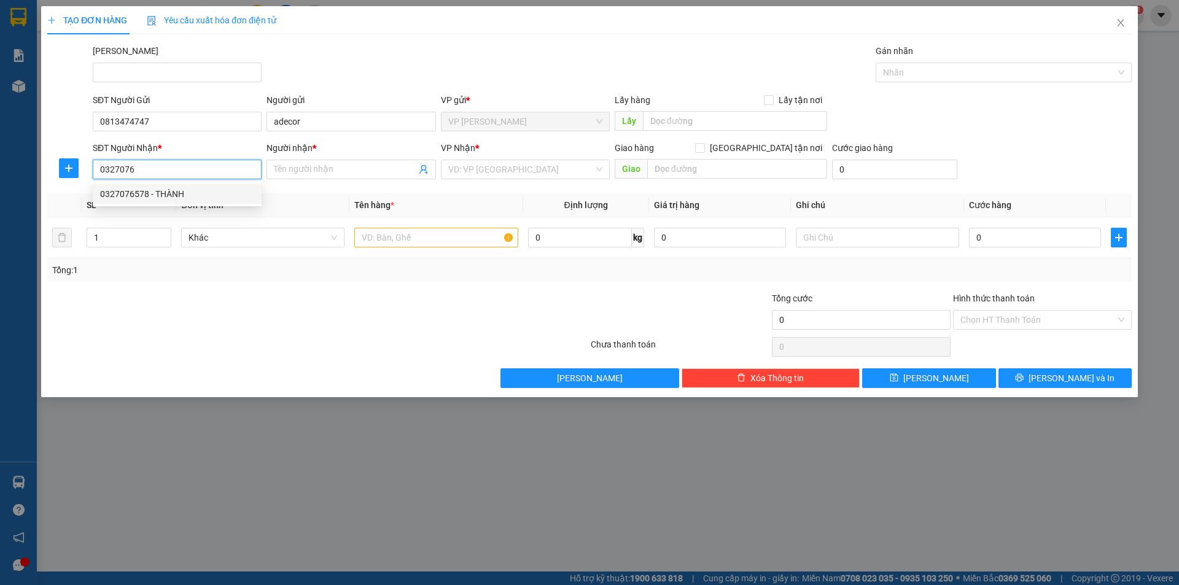
click at [153, 198] on div "0327076578 - THÀNH" at bounding box center [177, 194] width 154 height 14
type input "0327076578"
type input "THÀNH"
type input "93 [PERSON_NAME]"
type input "30.000"
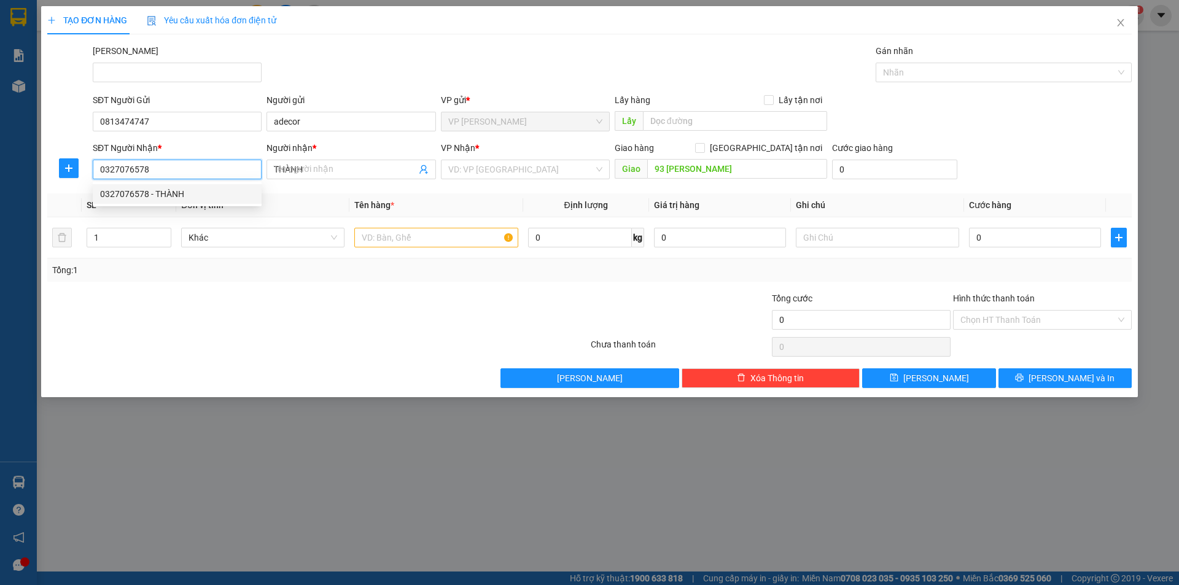
type input "30.000"
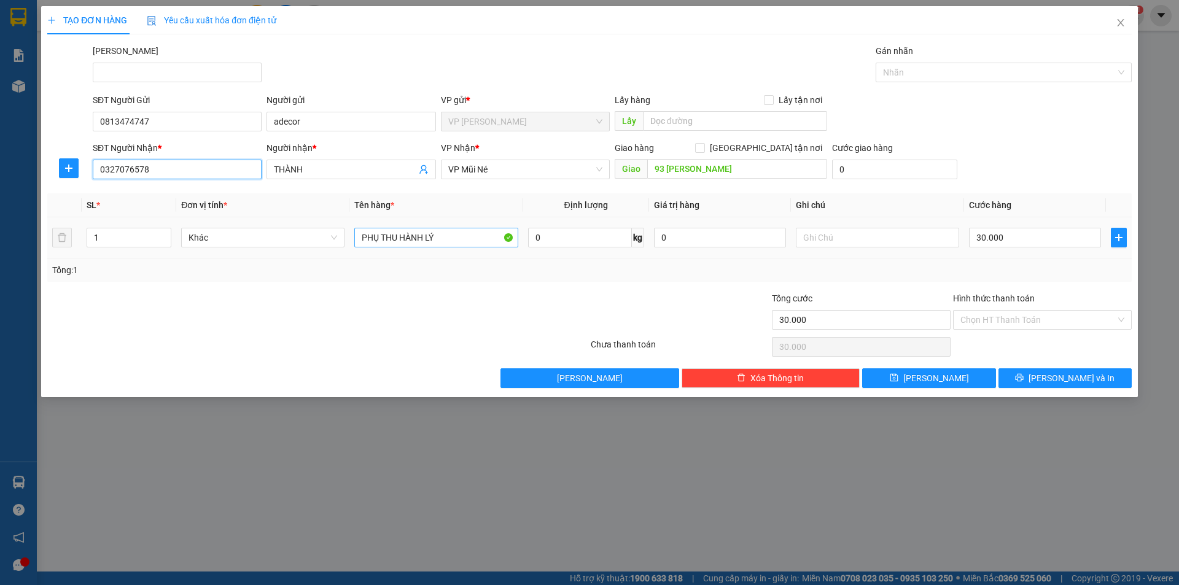
type input "0327076578"
drag, startPoint x: 461, startPoint y: 232, endPoint x: 258, endPoint y: 289, distance: 211.0
click at [258, 289] on div "Transit Pickup Surcharge Ids Transit Deliver Surcharge Ids Transit Deliver Surc…" at bounding box center [589, 216] width 1084 height 344
type input "t"
type input "thùng"
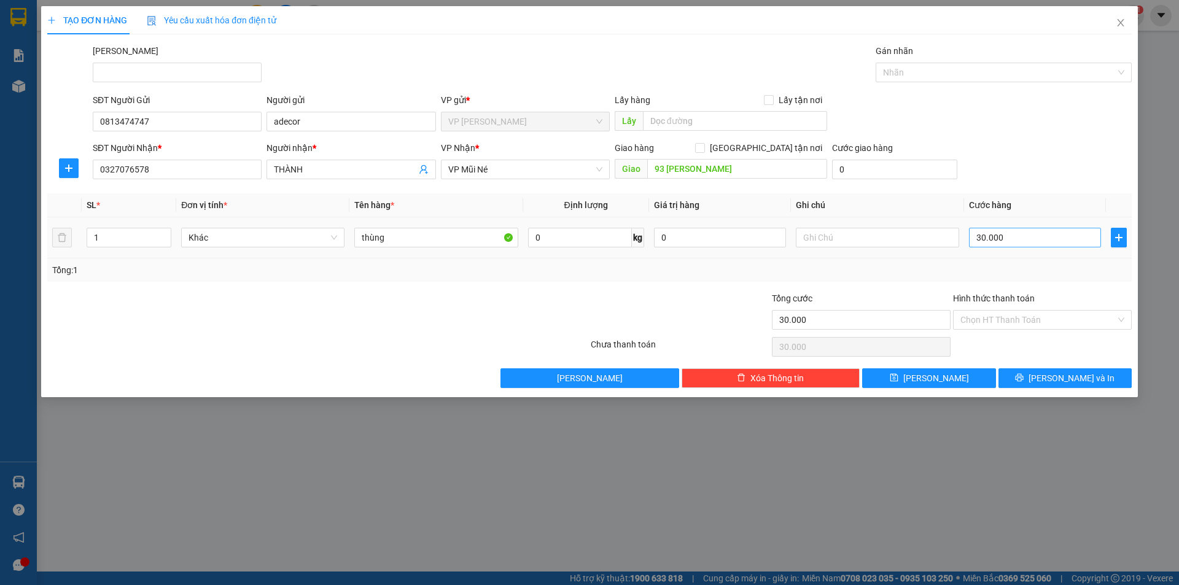
click at [1048, 228] on div "30.000" at bounding box center [1035, 237] width 132 height 25
click at [1044, 233] on input "30.000" at bounding box center [1035, 238] width 132 height 20
type input "5"
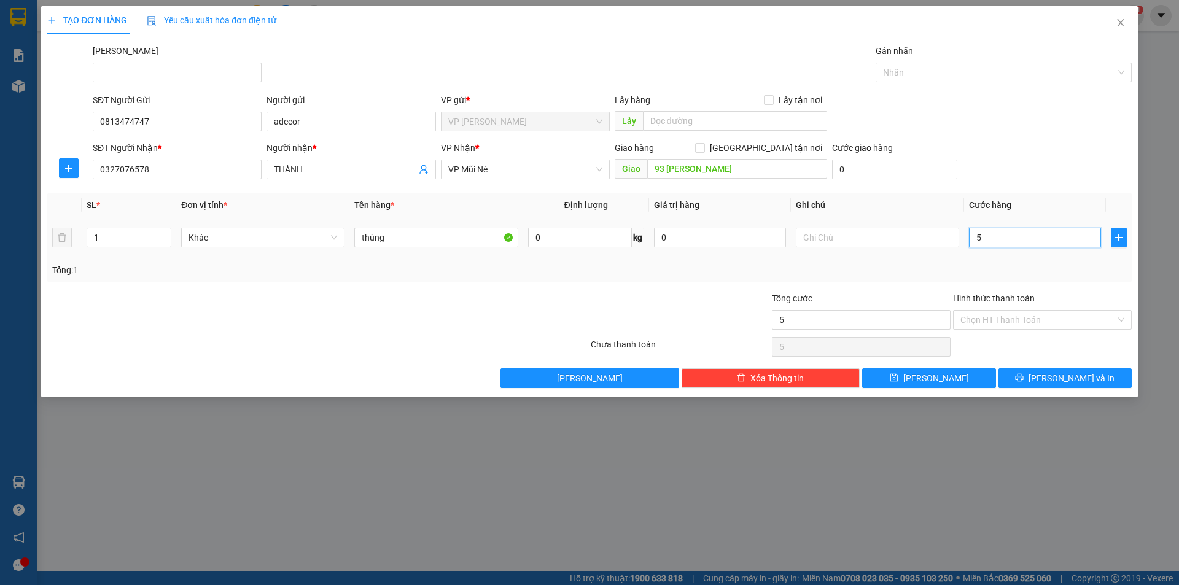
type input "50"
type input "50.000"
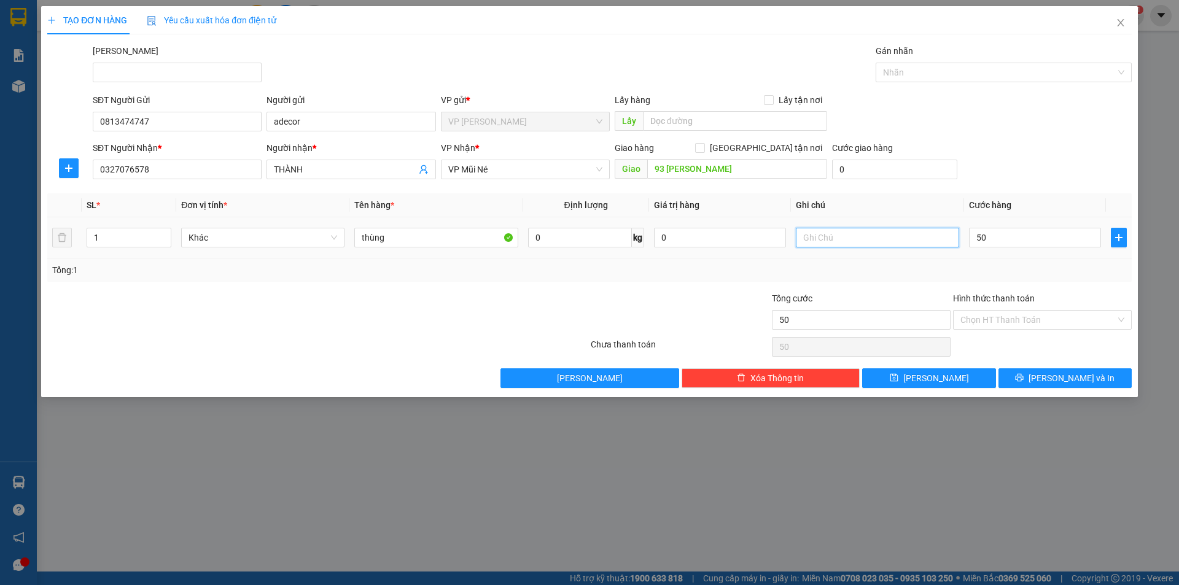
type input "50.000"
drag, startPoint x: 881, startPoint y: 230, endPoint x: 876, endPoint y: 237, distance: 8.9
click at [877, 237] on input "text" at bounding box center [877, 238] width 163 height 20
type input "hàng k đảm bảo k kiểm bể k chịu trách nhiệm"
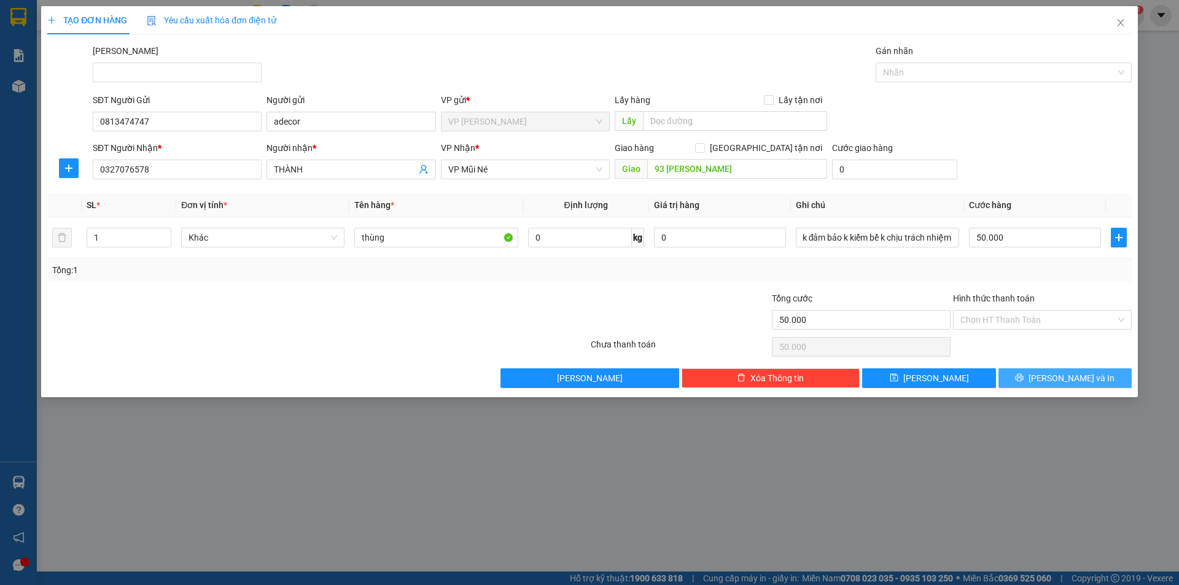
scroll to position [0, 0]
click at [1053, 372] on button "[PERSON_NAME] và In" at bounding box center [1065, 378] width 133 height 20
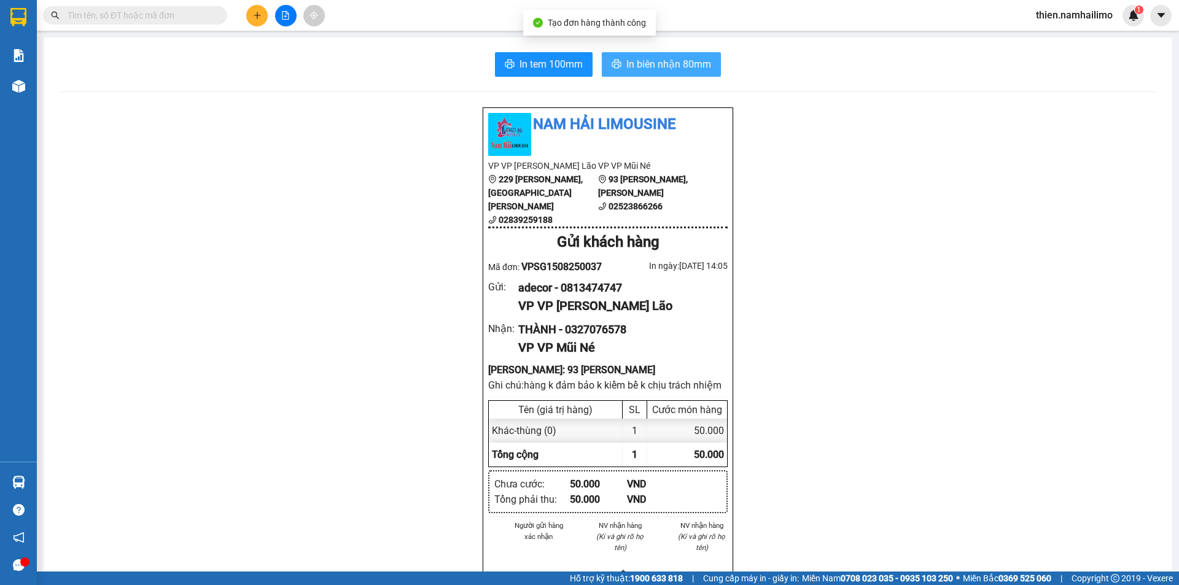
click at [692, 75] on button "In biên nhận 80mm" at bounding box center [661, 64] width 119 height 25
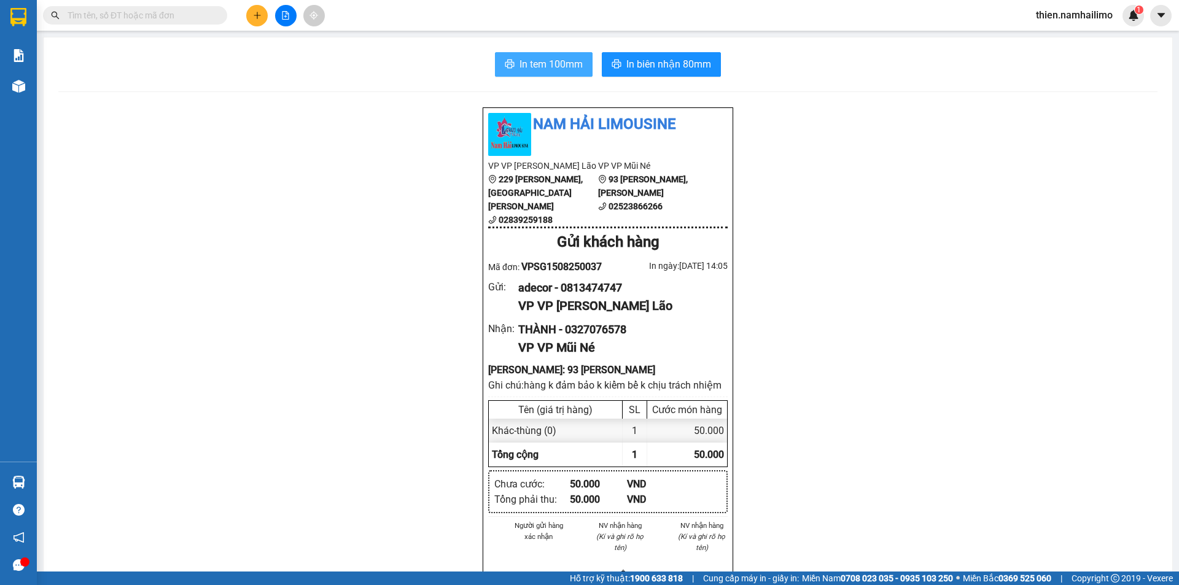
click at [548, 61] on span "In tem 100mm" at bounding box center [551, 63] width 63 height 15
click at [1077, 18] on span "thien.namhailimo" at bounding box center [1074, 14] width 96 height 15
click at [1072, 38] on span "Đăng xuất" at bounding box center [1080, 38] width 71 height 14
